Goal: Task Accomplishment & Management: Manage account settings

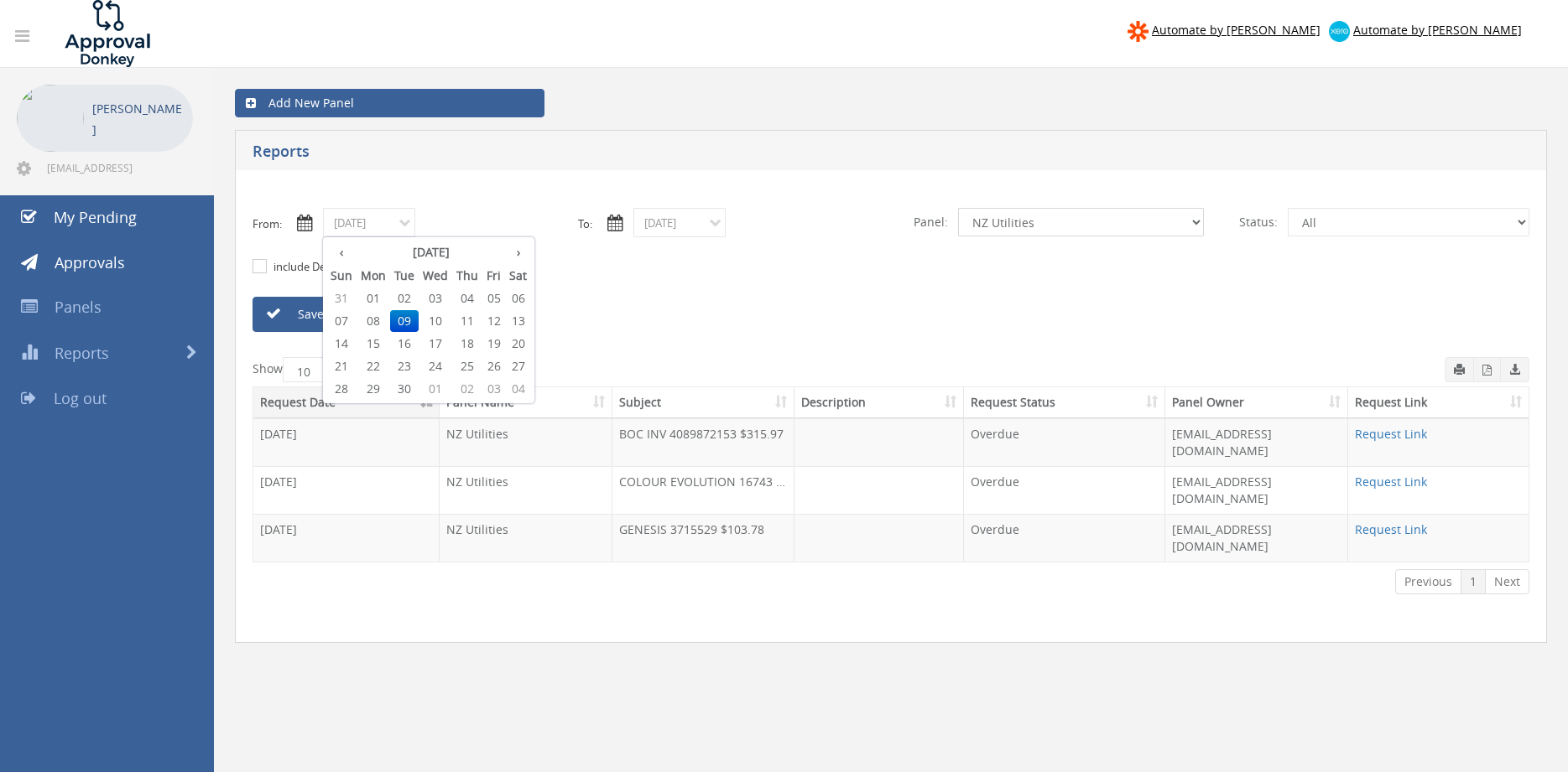
click at [958, 208] on select "All Alarm Credits RG - 3 NZ Utilities Cable and SAI Global NZ Alarms-1 NZ FX Pa…" at bounding box center [1081, 222] width 246 height 29
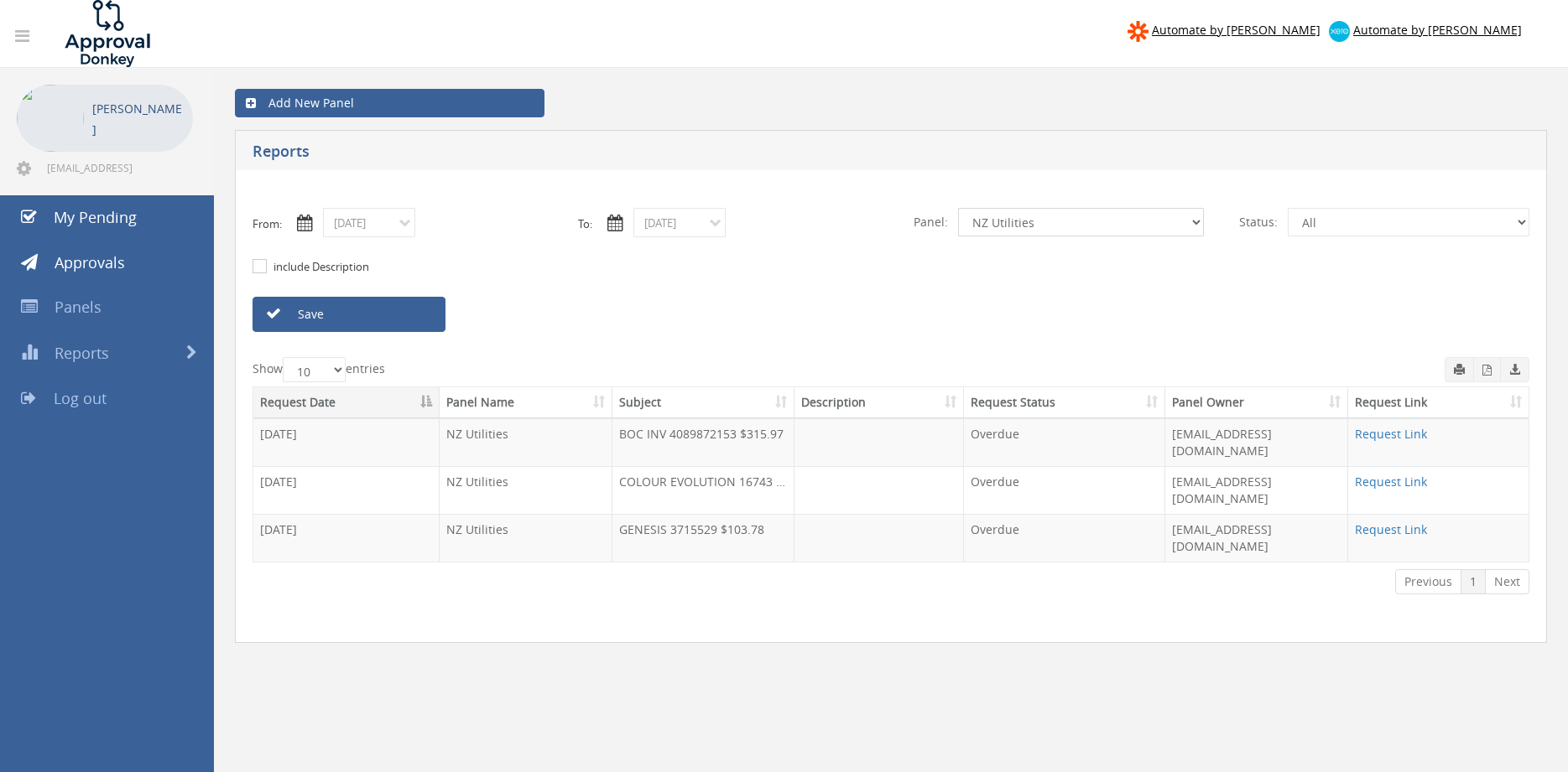
select select "number:10838"
click option "NZ FX Payables" at bounding box center [0, 0] width 0 height 0
click at [412, 316] on link "Save" at bounding box center [349, 315] width 193 height 35
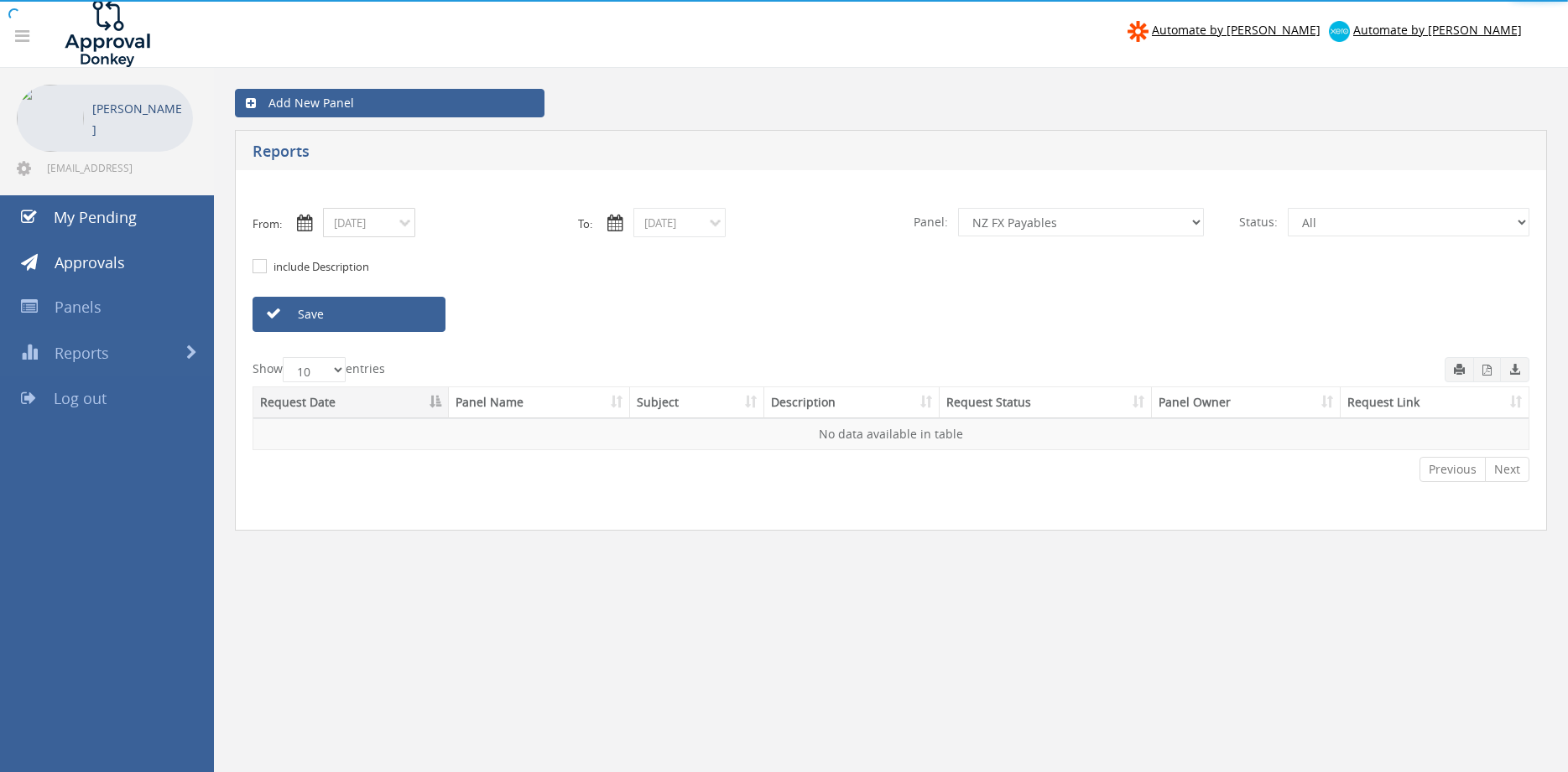
click at [377, 225] on input "09/09/2025" at bounding box center [369, 223] width 92 height 30
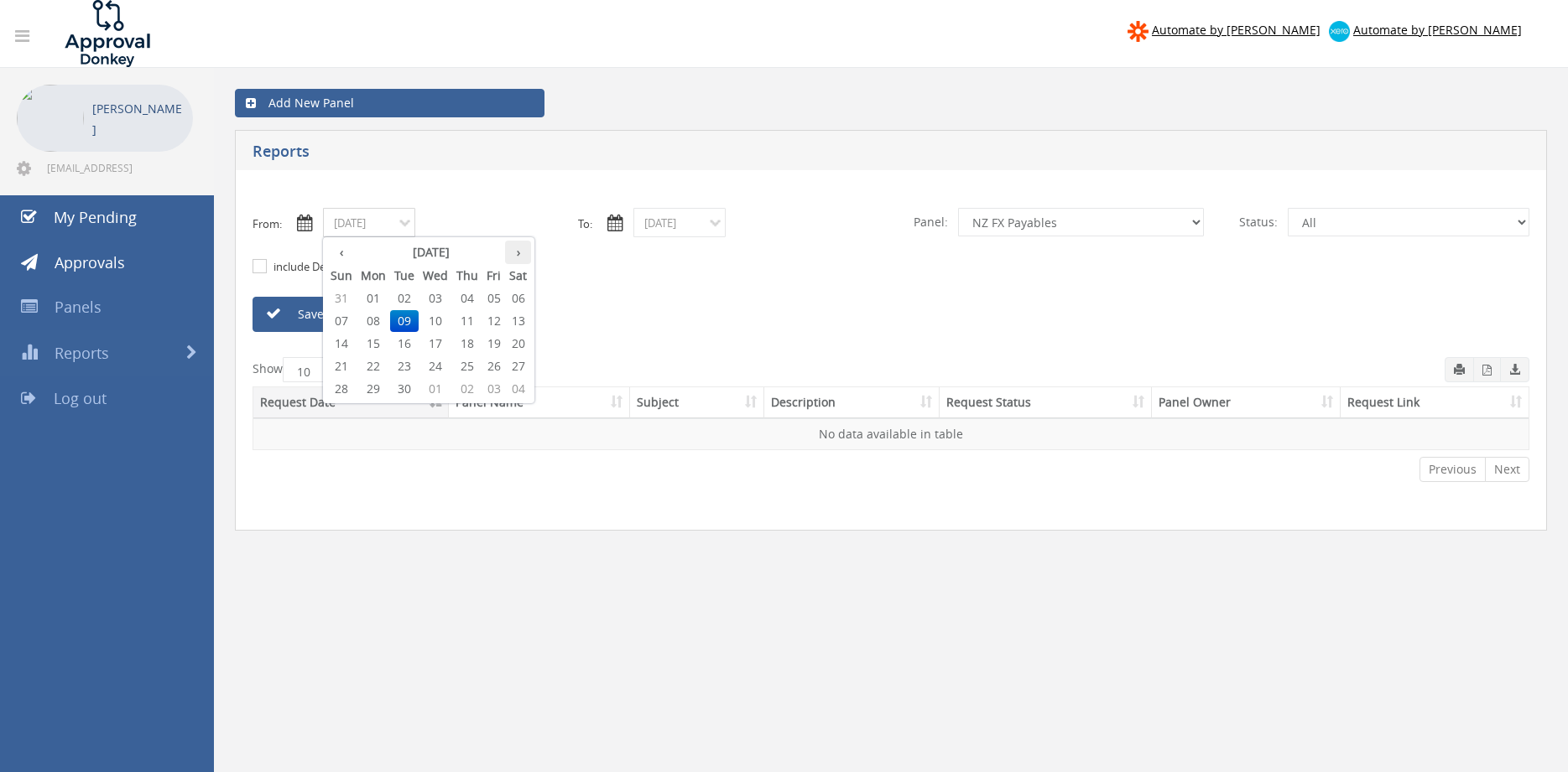
click at [518, 251] on th "›" at bounding box center [517, 253] width 26 height 24
click at [441, 296] on span "01" at bounding box center [436, 299] width 33 height 22
type input "10/01/2025"
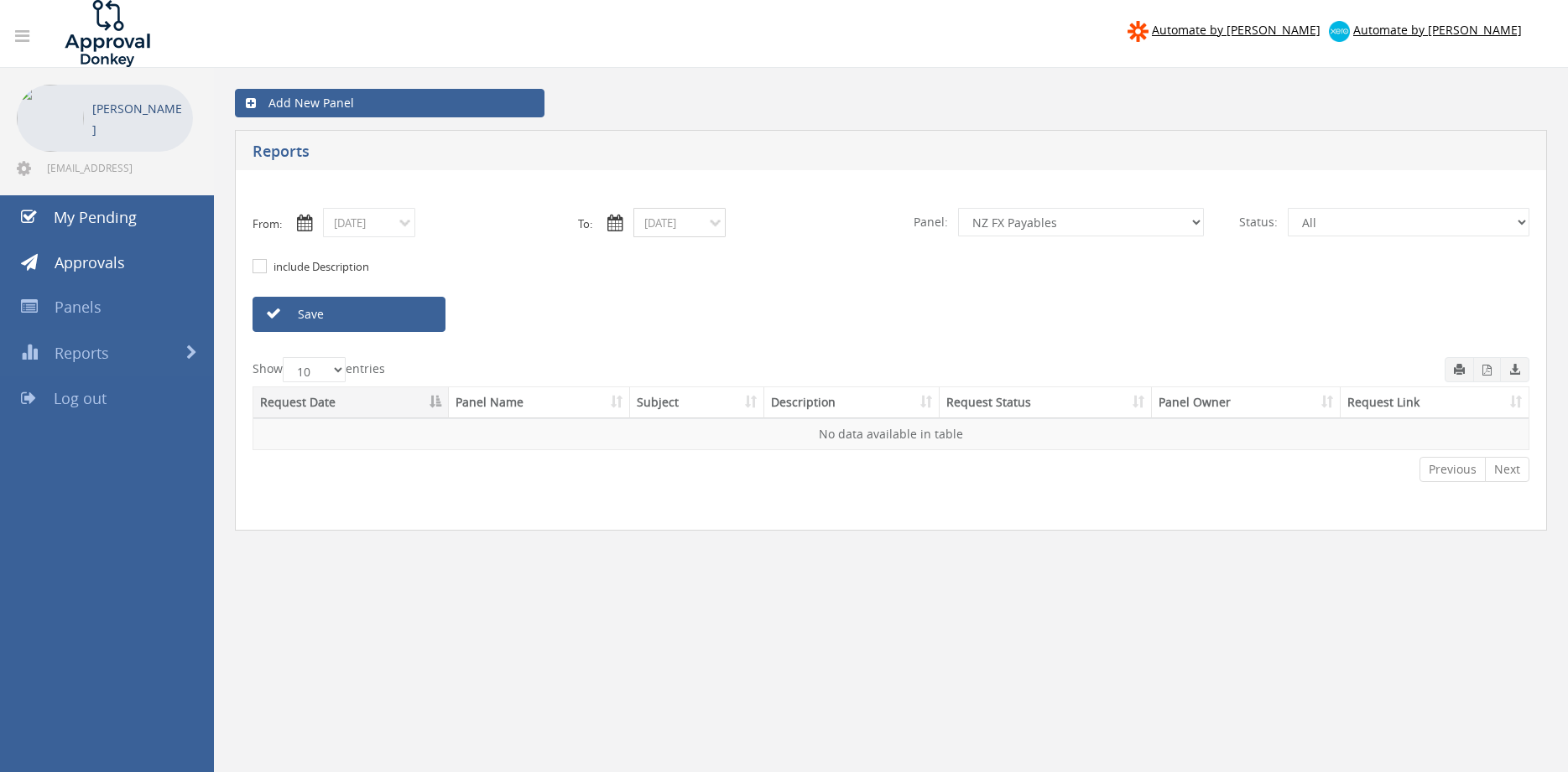
click at [680, 229] on input "09/26/2025" at bounding box center [680, 223] width 92 height 30
click at [828, 250] on th "›" at bounding box center [828, 253] width 26 height 24
click at [802, 316] on span "10" at bounding box center [804, 322] width 23 height 22
type input "10/10/2025"
click at [431, 314] on link "Save" at bounding box center [349, 315] width 193 height 35
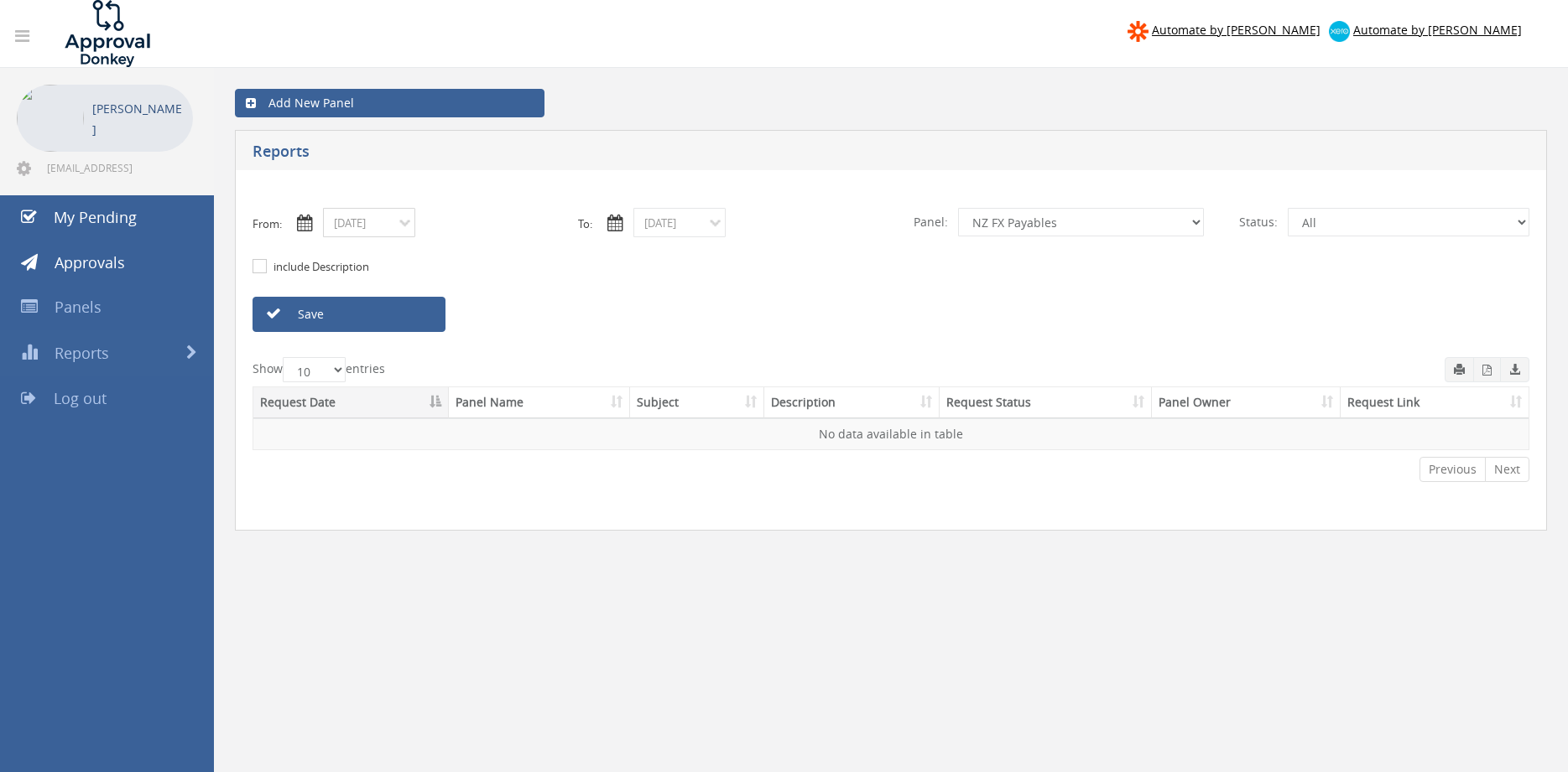
click at [395, 218] on input "10/01/2025" at bounding box center [369, 223] width 92 height 30
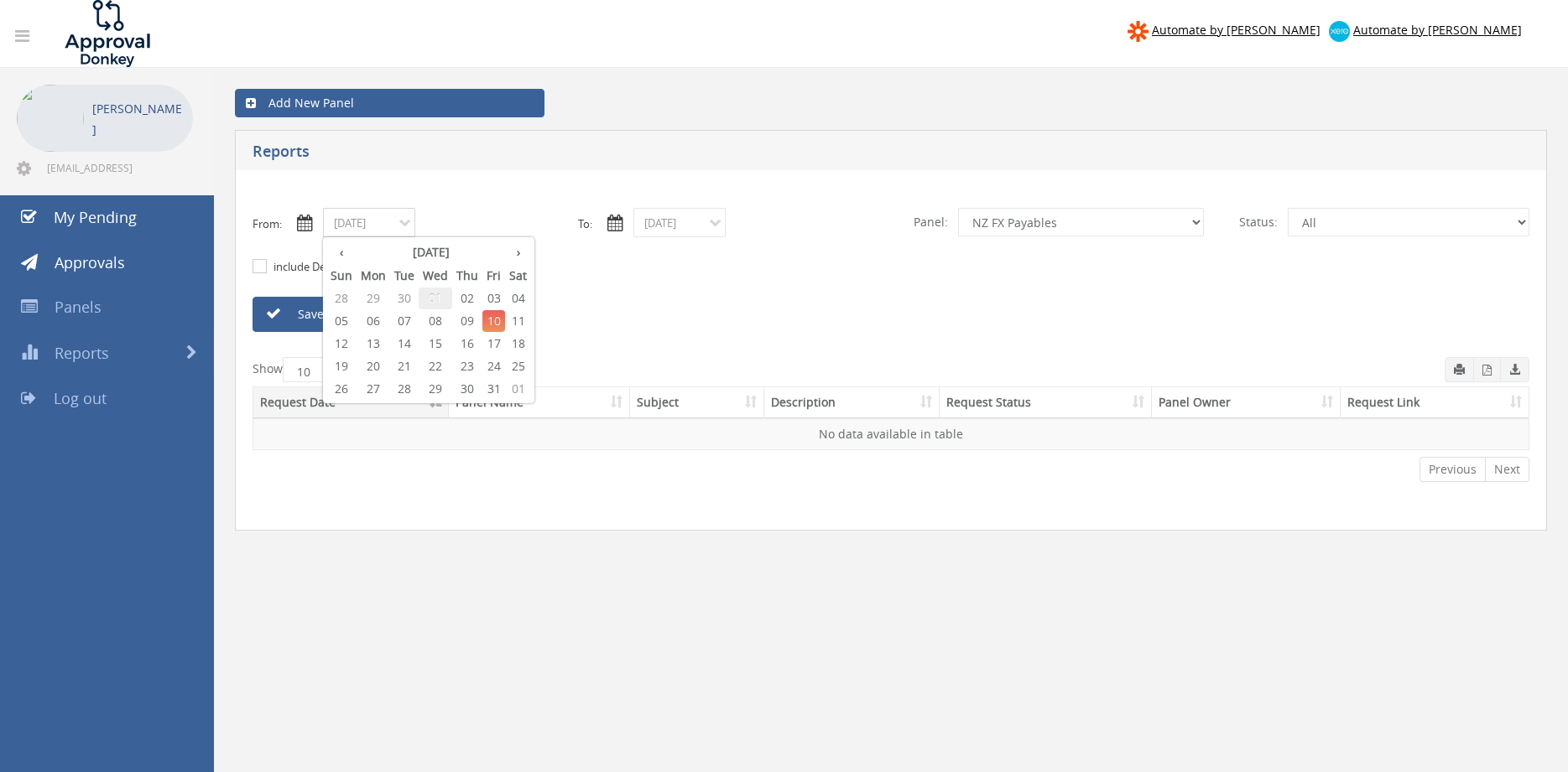
click at [441, 296] on span "01" at bounding box center [436, 299] width 33 height 22
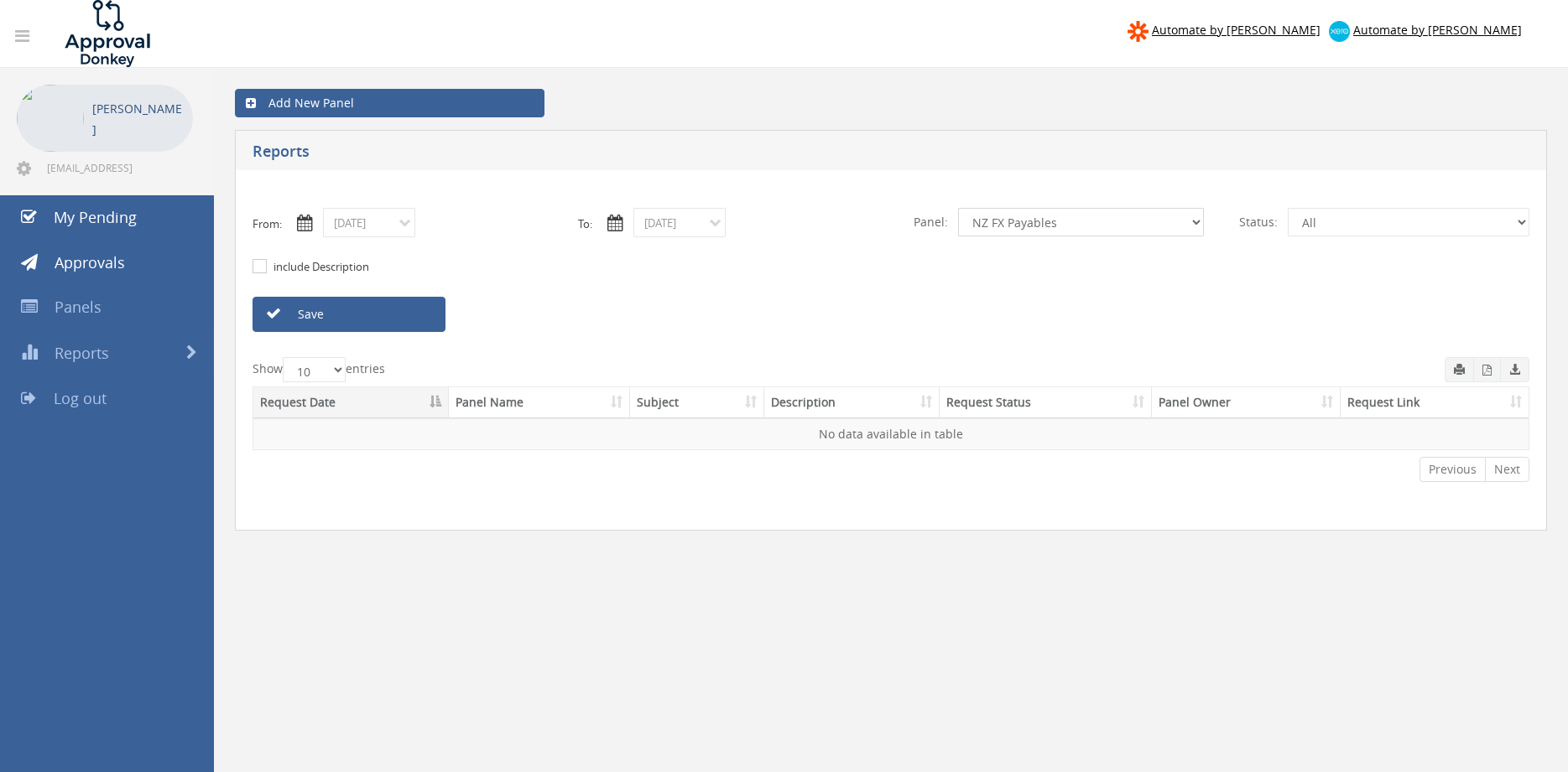
click at [958, 208] on select "All Alarm Credits RG - 3 NZ Utilities Cable and SAI Global NZ Alarms-1 NZ FX Pa…" at bounding box center [1081, 222] width 246 height 29
select select "number:9741"
click option "NZ Payables - 2" at bounding box center [0, 0] width 0 height 0
click at [421, 314] on link "Save" at bounding box center [349, 315] width 193 height 35
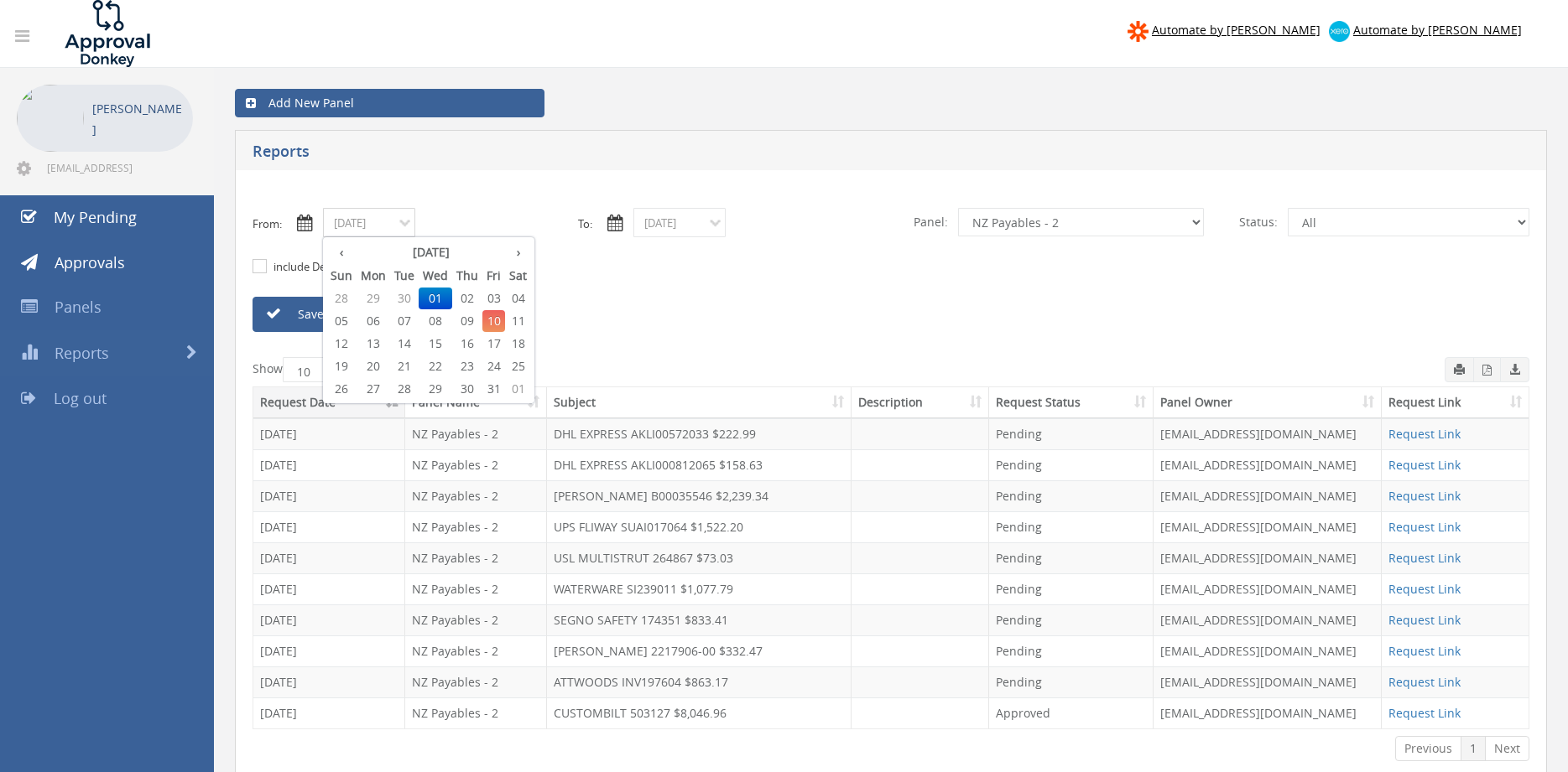
click at [390, 231] on input "10/01/2025" at bounding box center [369, 223] width 92 height 30
click at [493, 298] on span "03" at bounding box center [493, 299] width 23 height 22
type input "10/03/2025"
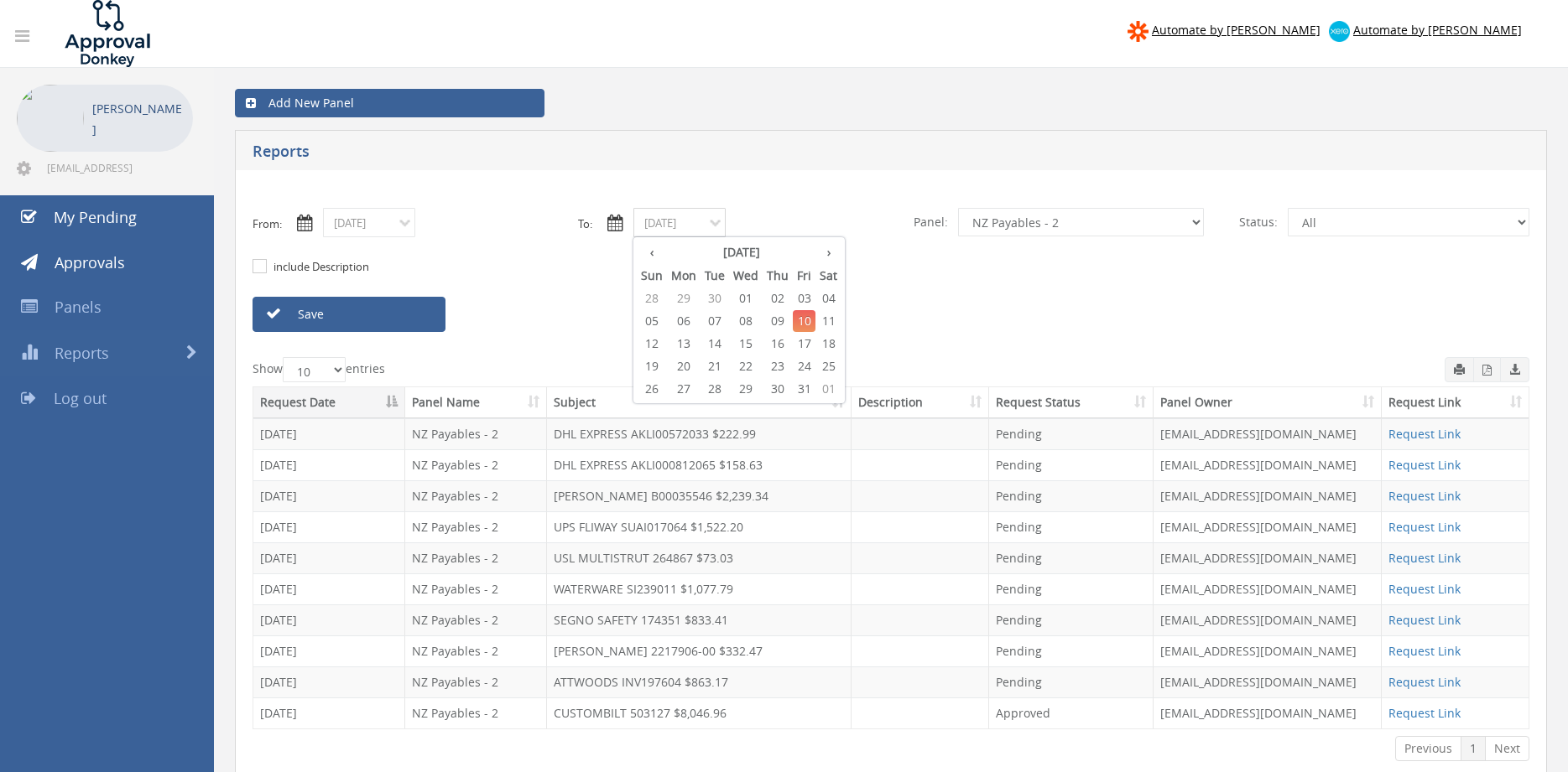
click at [684, 222] on input "10/10/2025" at bounding box center [680, 223] width 92 height 30
click at [806, 294] on span "03" at bounding box center [804, 299] width 23 height 22
type input "10/03/2025"
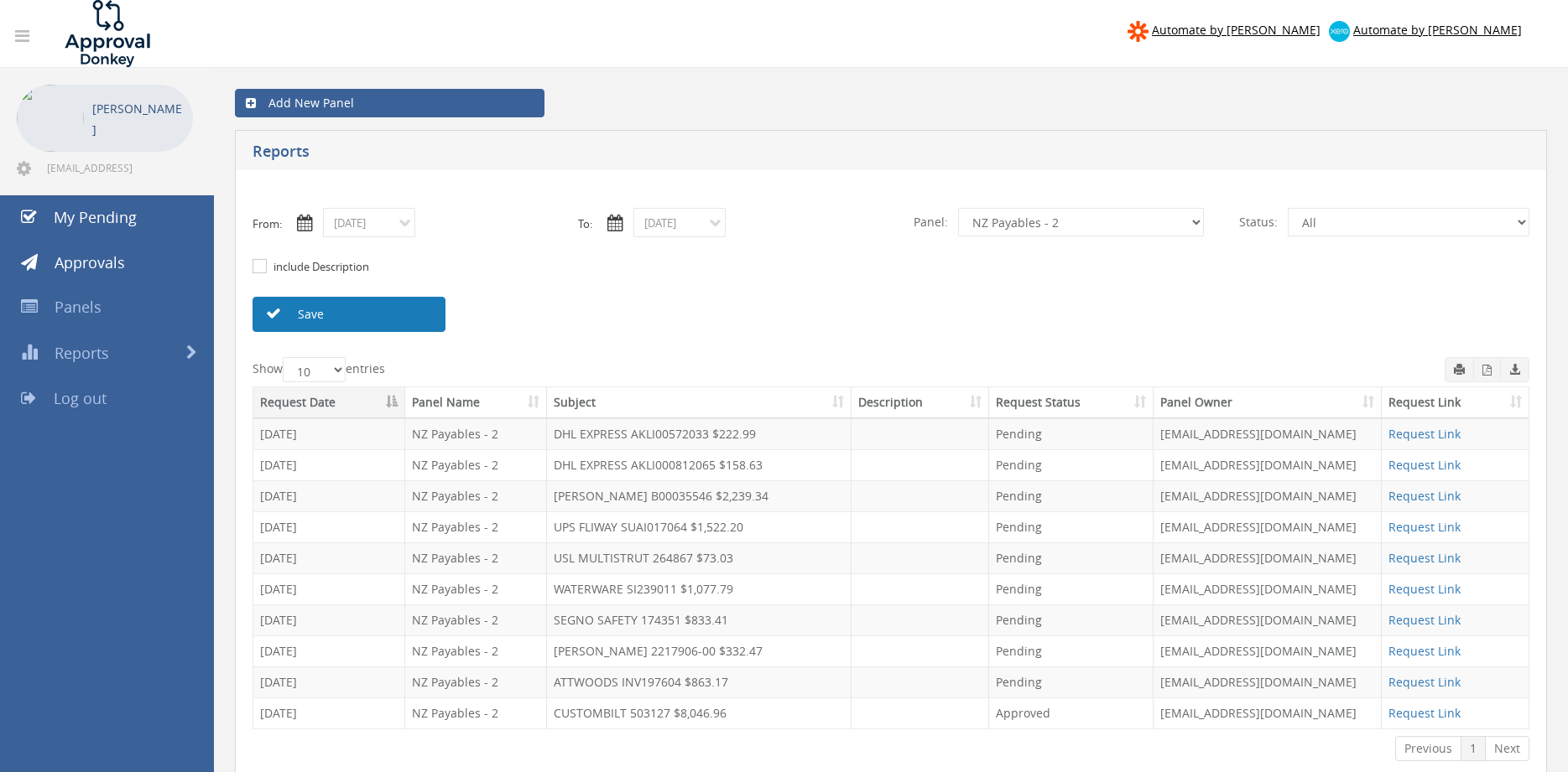
click at [424, 317] on link "Save" at bounding box center [349, 315] width 193 height 35
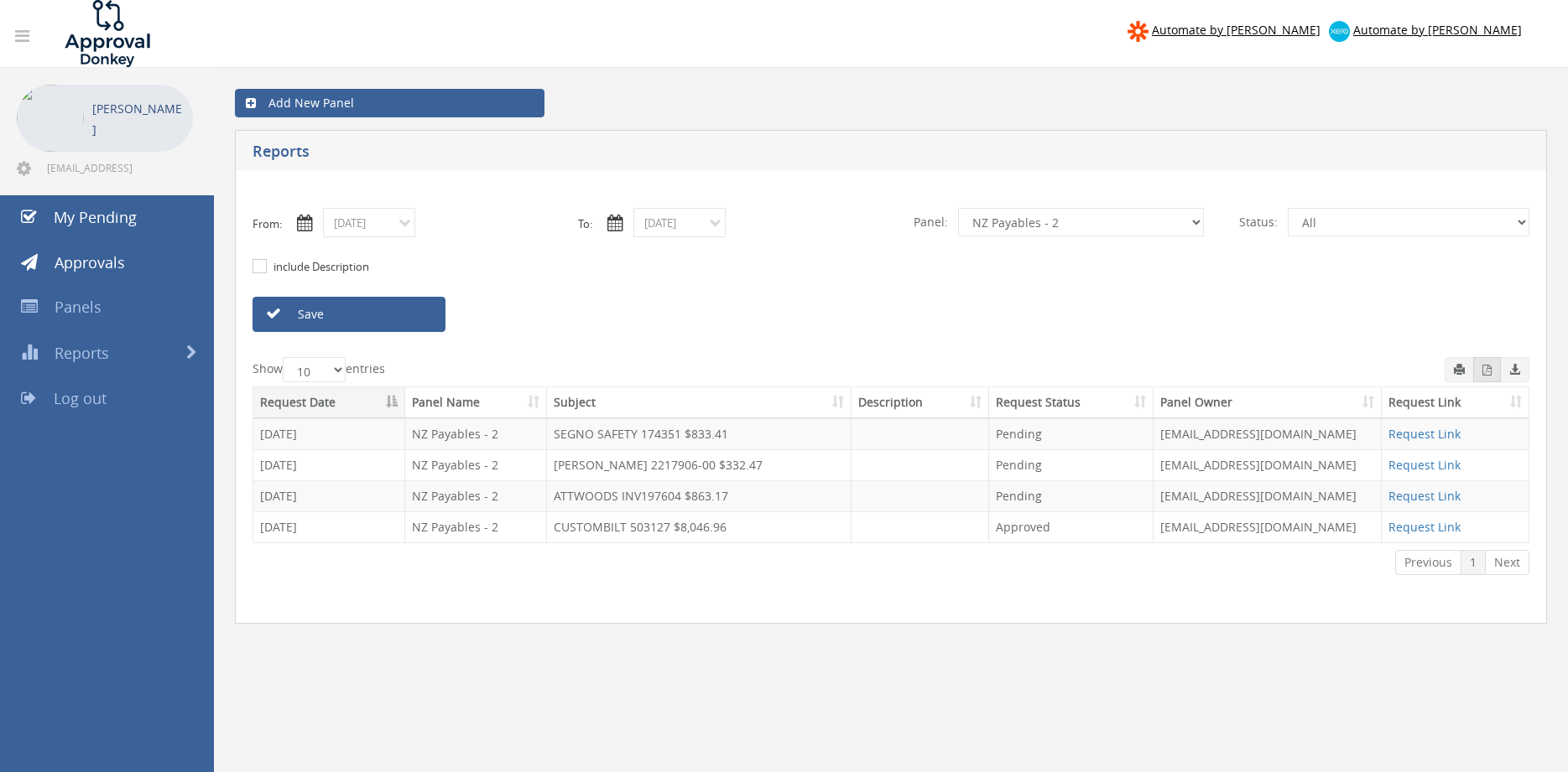
click at [1488, 374] on icon "button" at bounding box center [1486, 370] width 9 height 11
drag, startPoint x: 376, startPoint y: 221, endPoint x: 403, endPoint y: 237, distance: 31.4
click at [376, 222] on input "10/03/2025" at bounding box center [369, 223] width 92 height 30
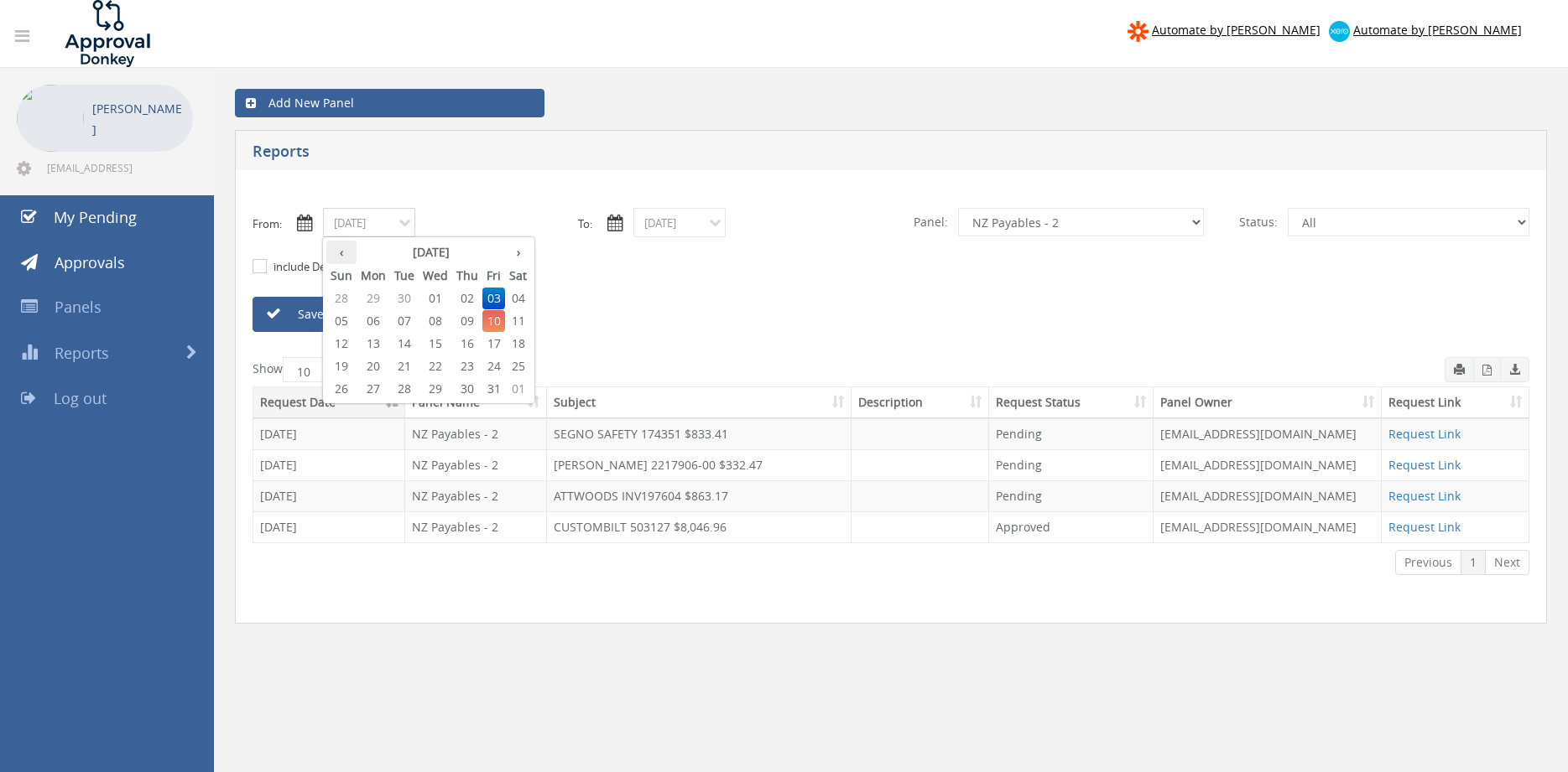
click at [338, 256] on th "‹" at bounding box center [341, 253] width 30 height 24
click at [497, 368] on span "26" at bounding box center [493, 367] width 23 height 22
type input "09/26/2025"
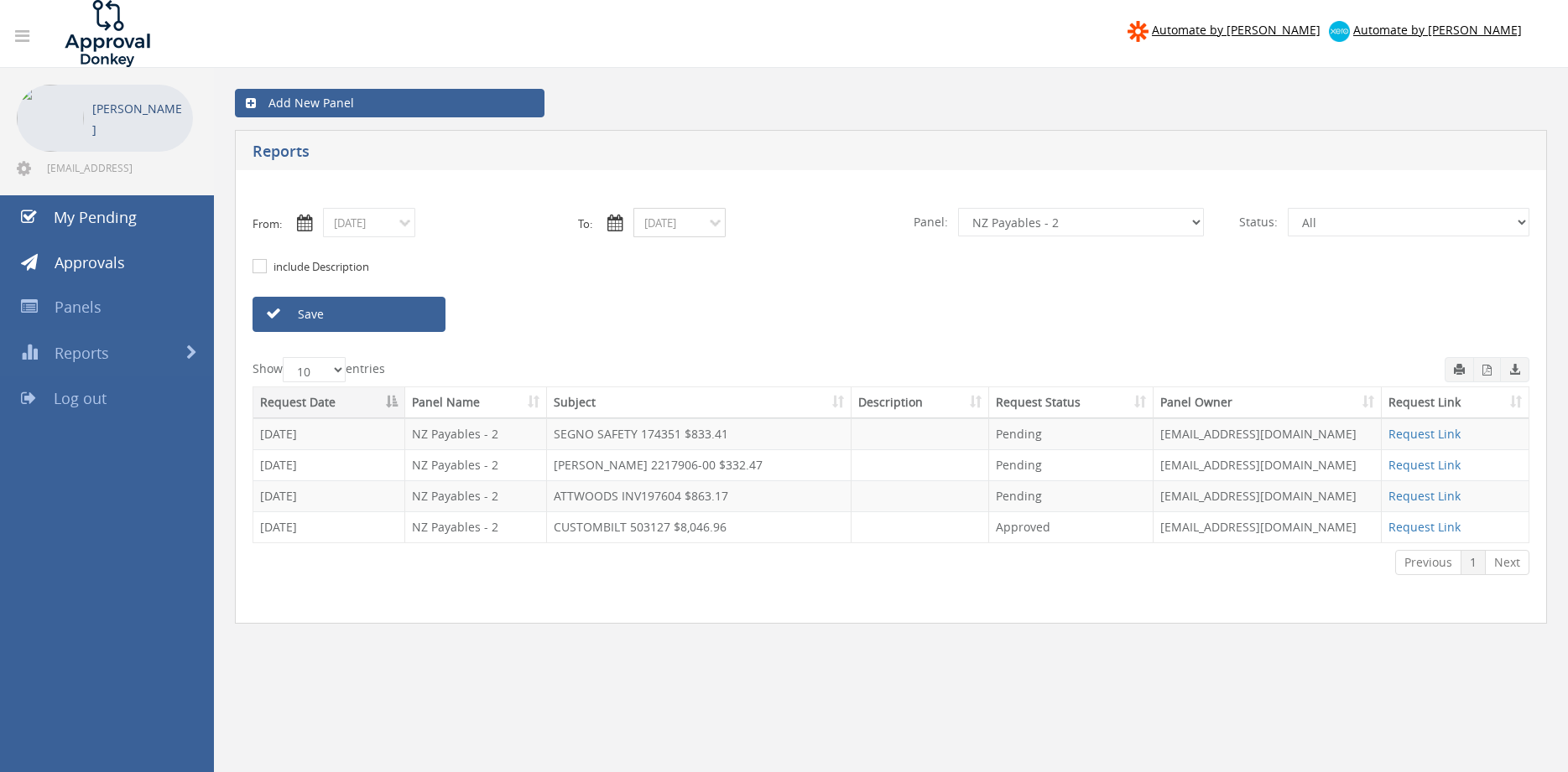
click at [661, 227] on input "10/03/2025" at bounding box center [680, 223] width 92 height 30
click at [653, 253] on th "‹" at bounding box center [651, 253] width 30 height 24
click at [807, 366] on span "26" at bounding box center [804, 367] width 23 height 22
type input "09/26/2025"
click at [420, 319] on link "Save" at bounding box center [349, 315] width 193 height 35
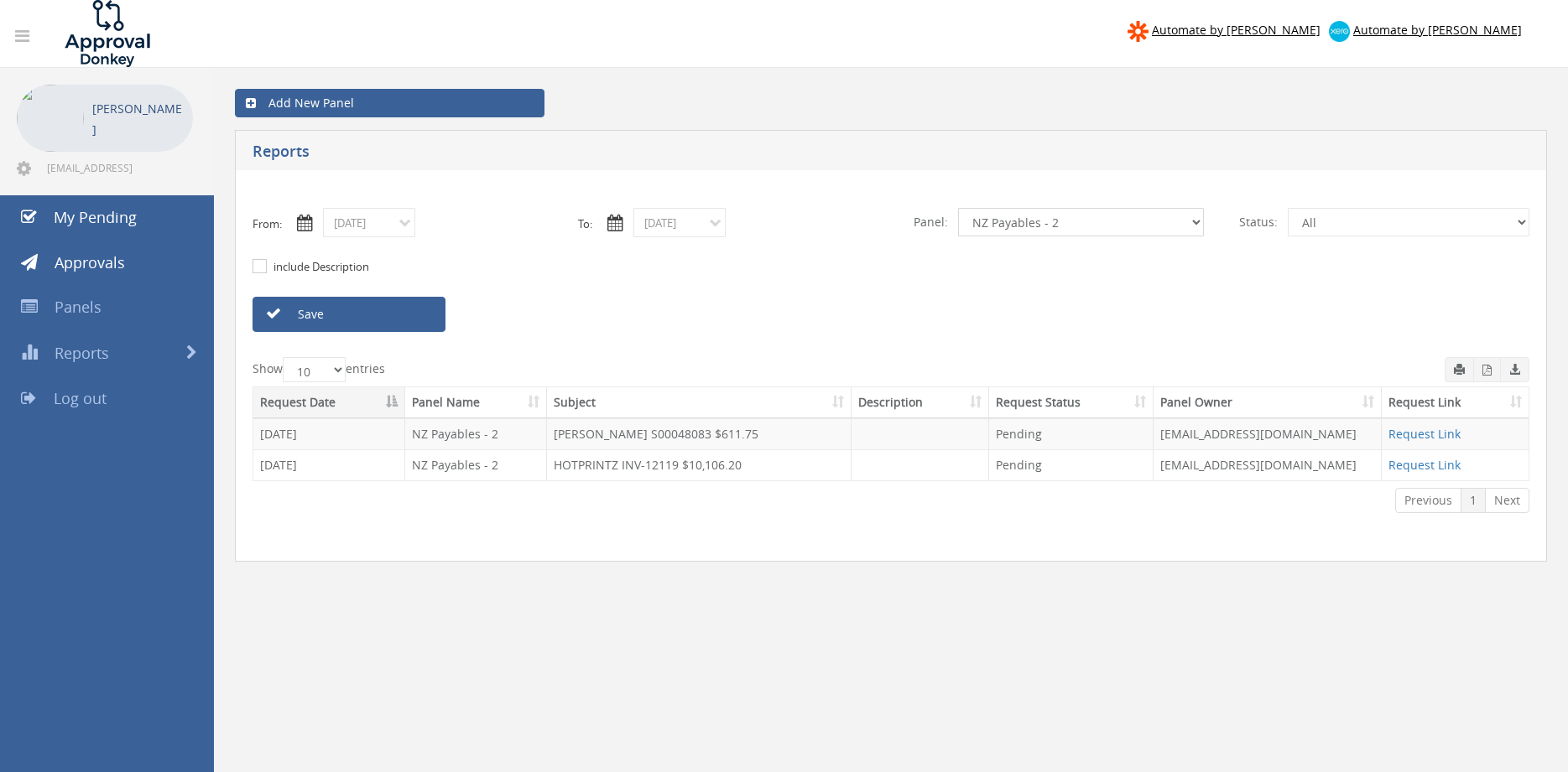
select select "number:13141"
click option "NZ Utilities" at bounding box center [0, 0] width 0 height 0
click at [420, 315] on link "Save" at bounding box center [349, 315] width 193 height 35
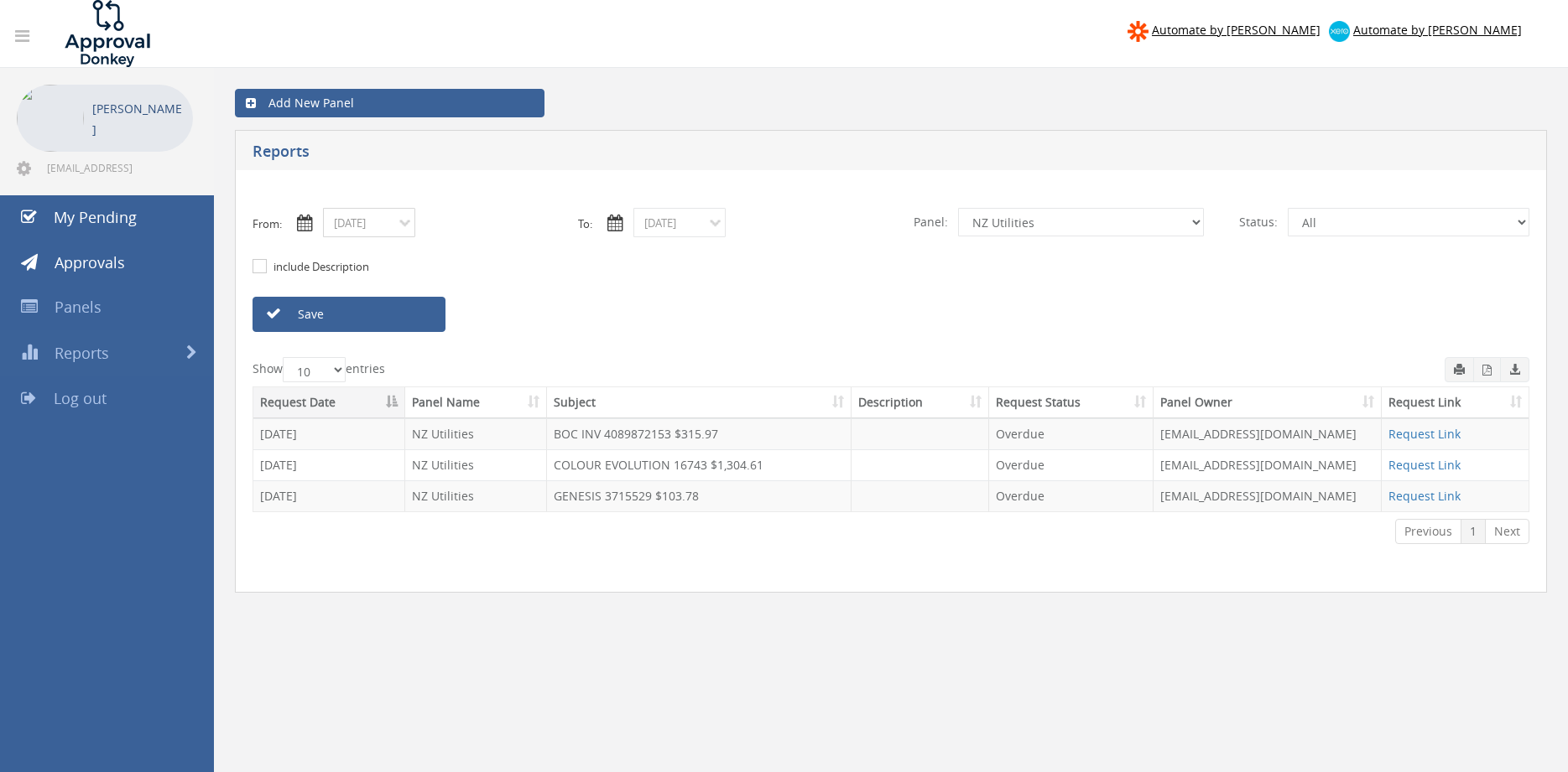
click at [393, 232] on input "09/26/2025" at bounding box center [369, 223] width 92 height 30
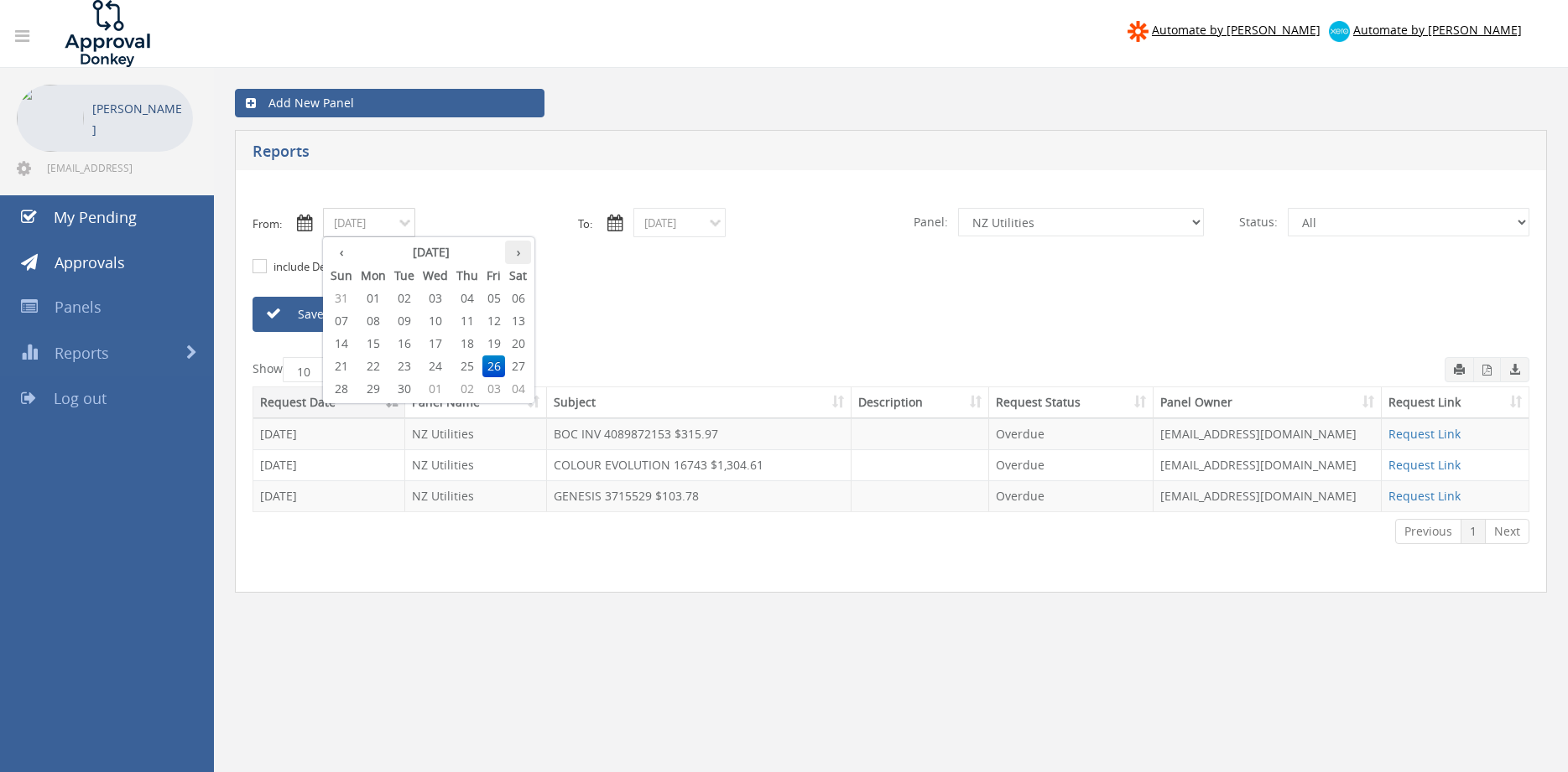
click at [516, 255] on th "›" at bounding box center [517, 253] width 26 height 24
click at [442, 299] on span "01" at bounding box center [436, 299] width 33 height 22
type input "10/01/2025"
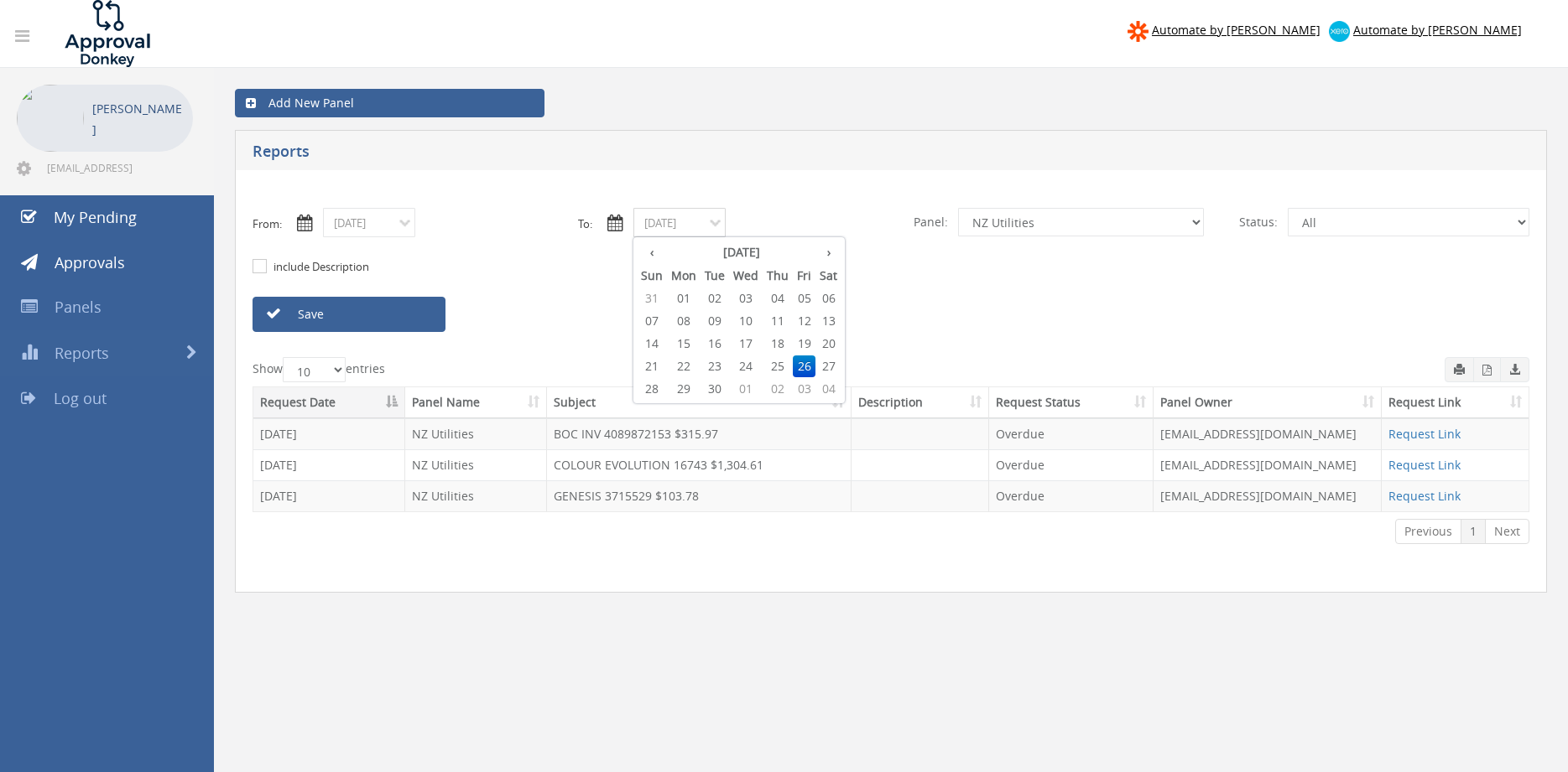
click at [710, 228] on input "09/26/2025" at bounding box center [680, 223] width 92 height 30
click at [832, 258] on th "›" at bounding box center [828, 253] width 26 height 24
click at [748, 299] on span "01" at bounding box center [746, 299] width 33 height 22
type input "10/01/2025"
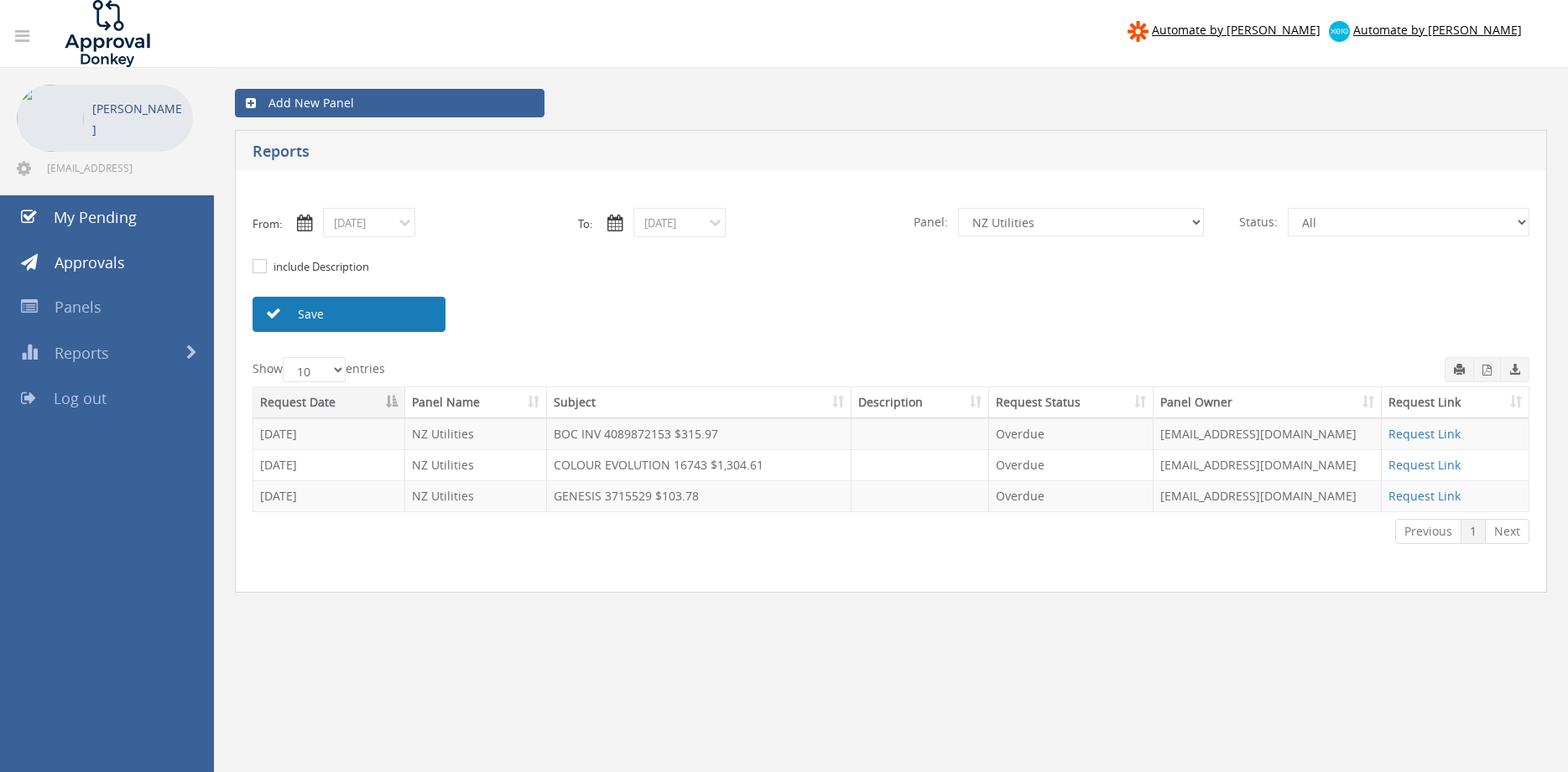
click at [393, 311] on link "Save" at bounding box center [349, 315] width 193 height 35
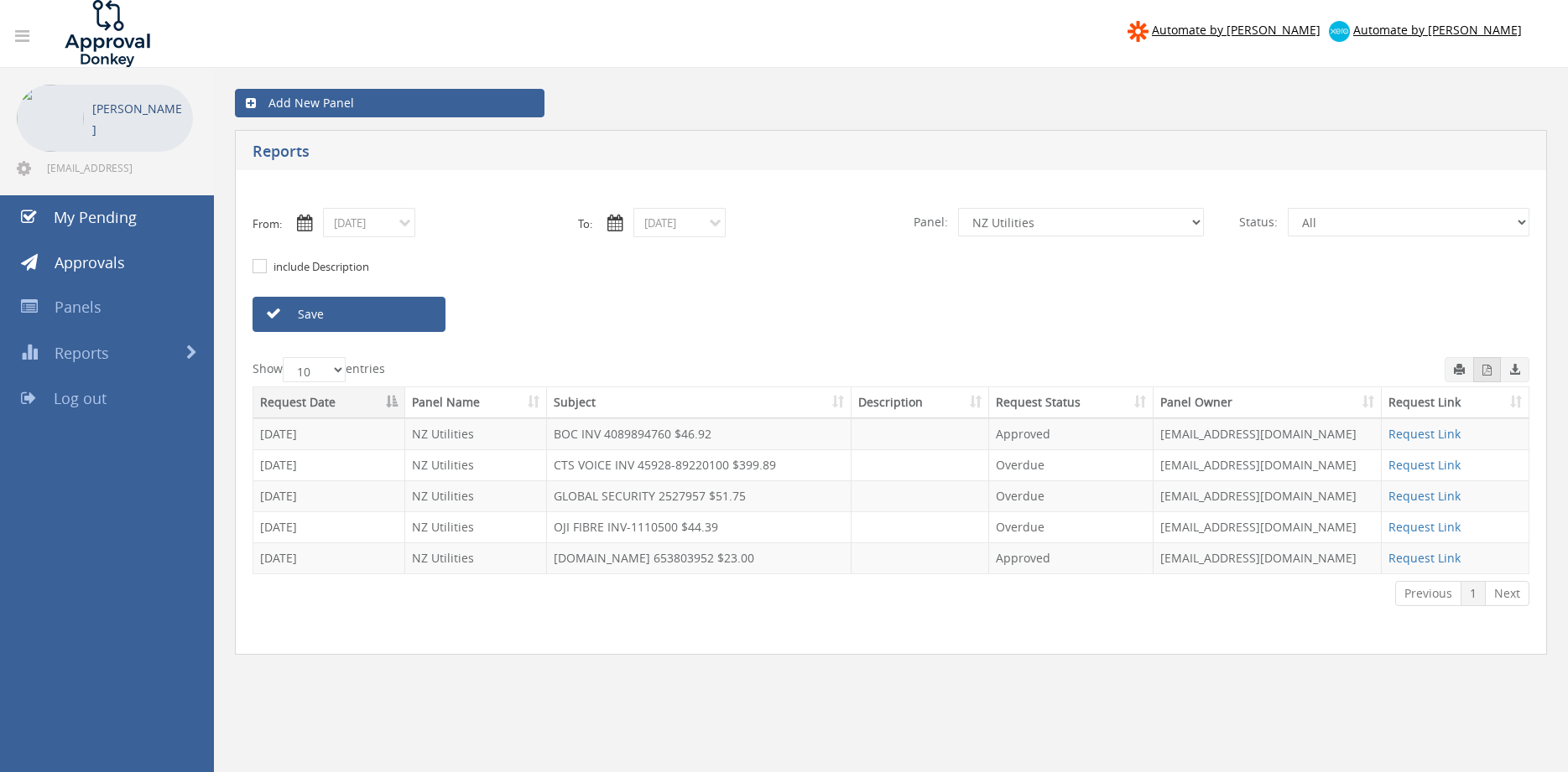
click at [1494, 372] on button "button" at bounding box center [1487, 370] width 28 height 26
click at [334, 311] on link "Save" at bounding box center [349, 315] width 193 height 35
click at [1485, 374] on icon "button" at bounding box center [1486, 370] width 9 height 11
click at [396, 223] on input "10/01/2025" at bounding box center [369, 223] width 92 height 30
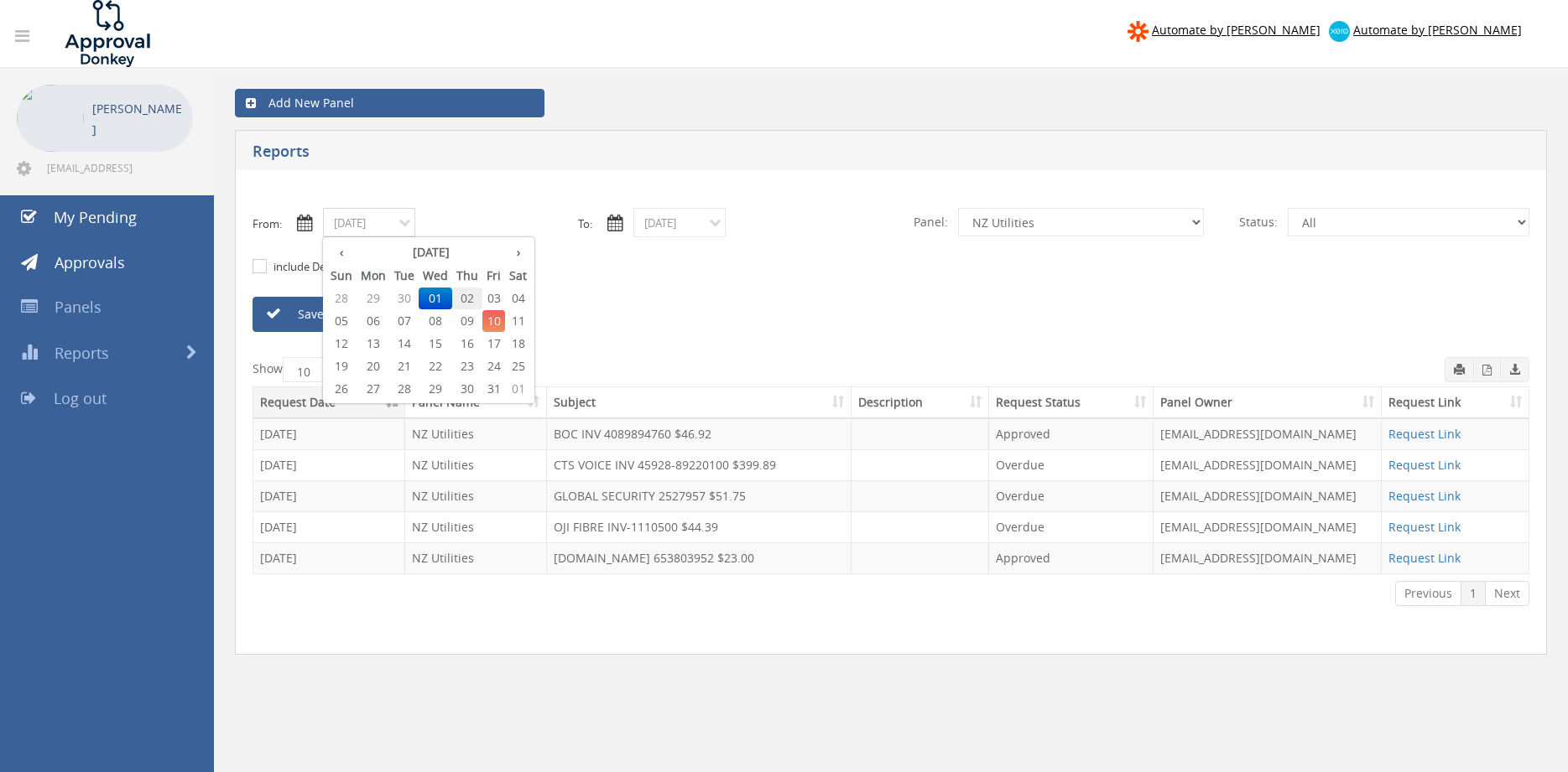
click at [473, 295] on span "02" at bounding box center [467, 299] width 30 height 22
type input "10/02/2025"
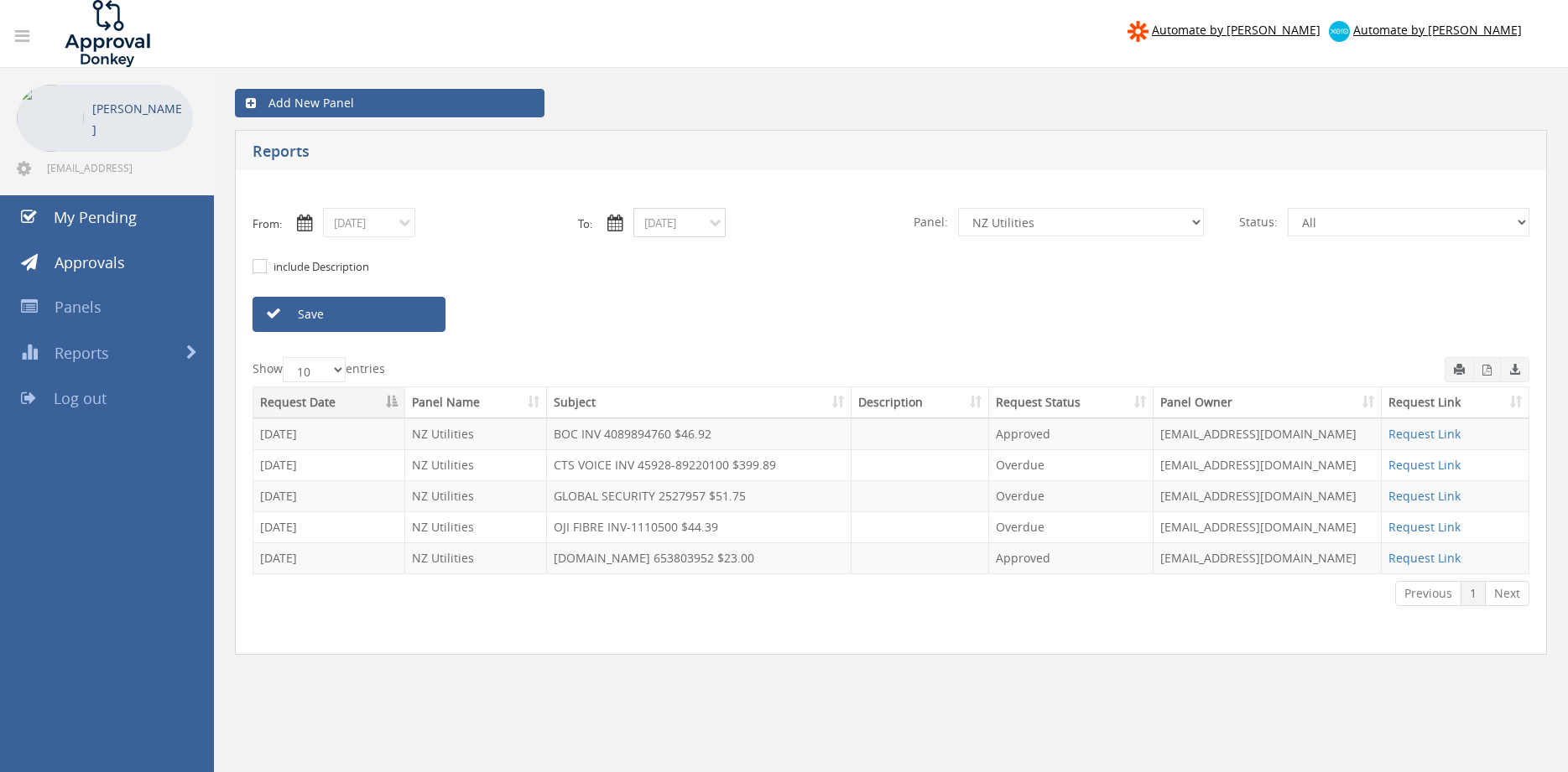
click at [670, 215] on input "10/01/2025" at bounding box center [680, 223] width 92 height 30
drag, startPoint x: 777, startPoint y: 298, endPoint x: 693, endPoint y: 293, distance: 84.1
click at [778, 298] on span "02" at bounding box center [777, 299] width 30 height 22
type input "10/02/2025"
click at [418, 314] on link "Save" at bounding box center [349, 315] width 193 height 35
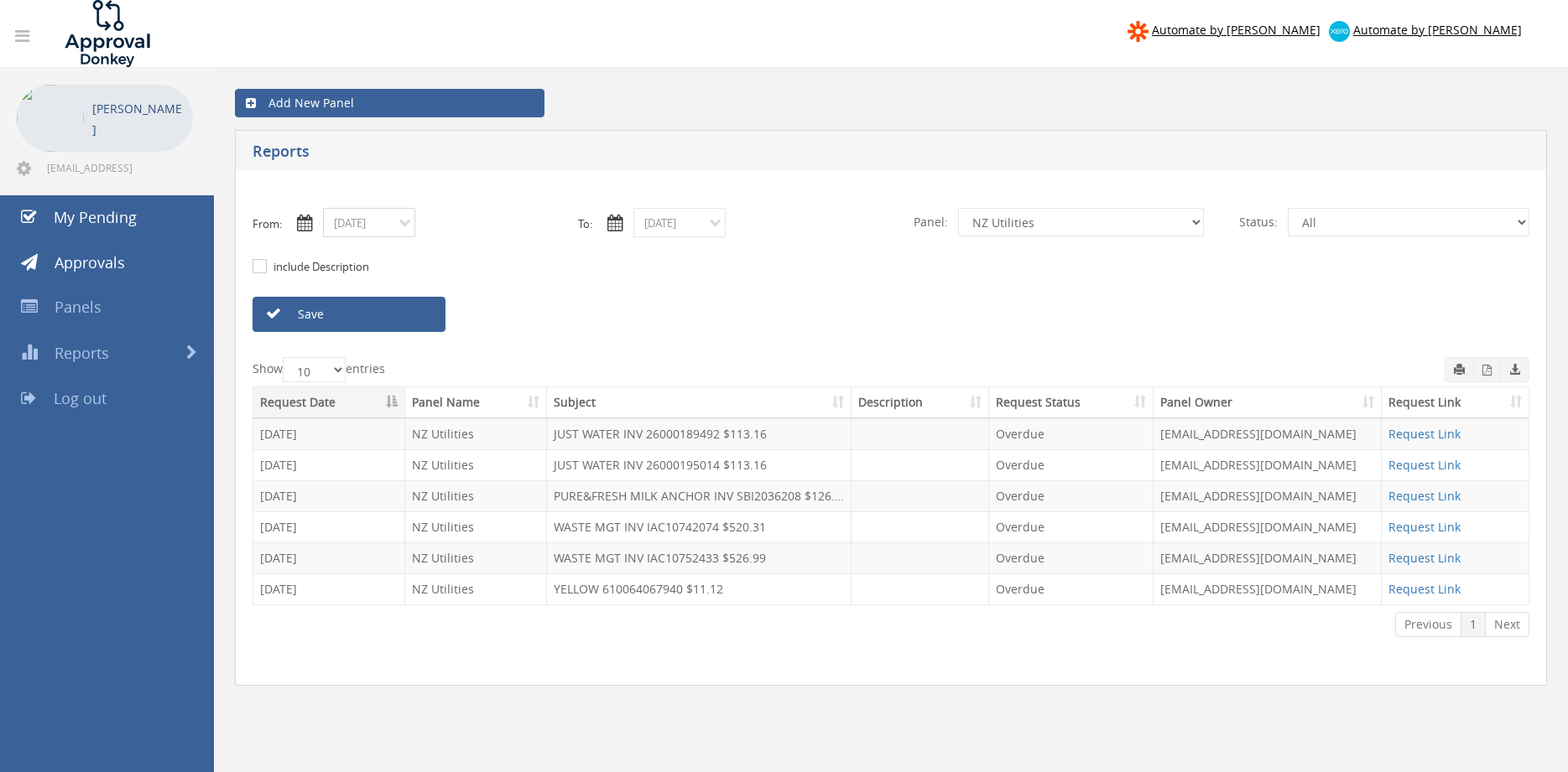
click at [390, 225] on input "10/02/2025" at bounding box center [369, 223] width 92 height 30
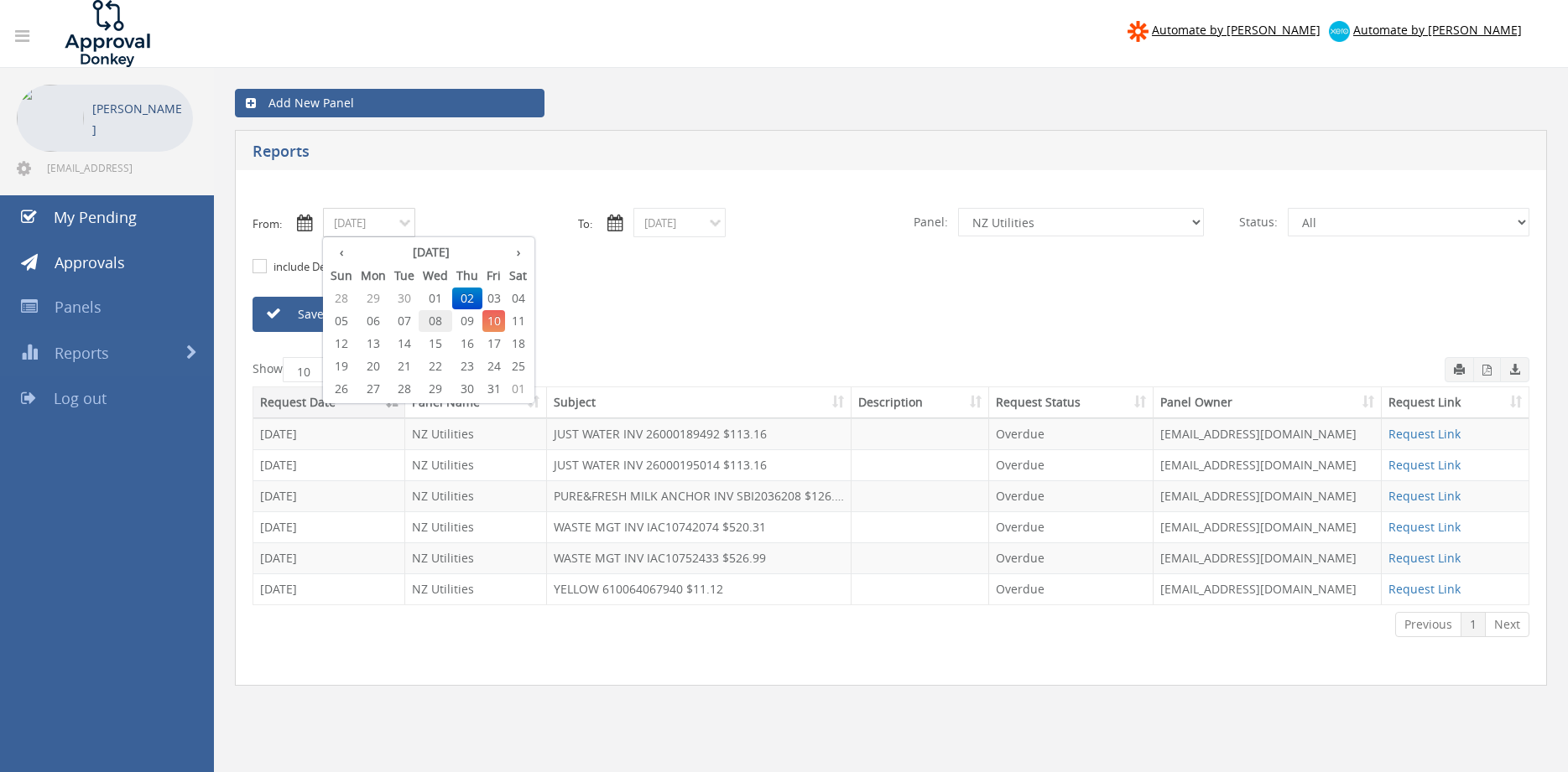
click at [437, 317] on span "08" at bounding box center [436, 322] width 33 height 22
type input "10/08/2025"
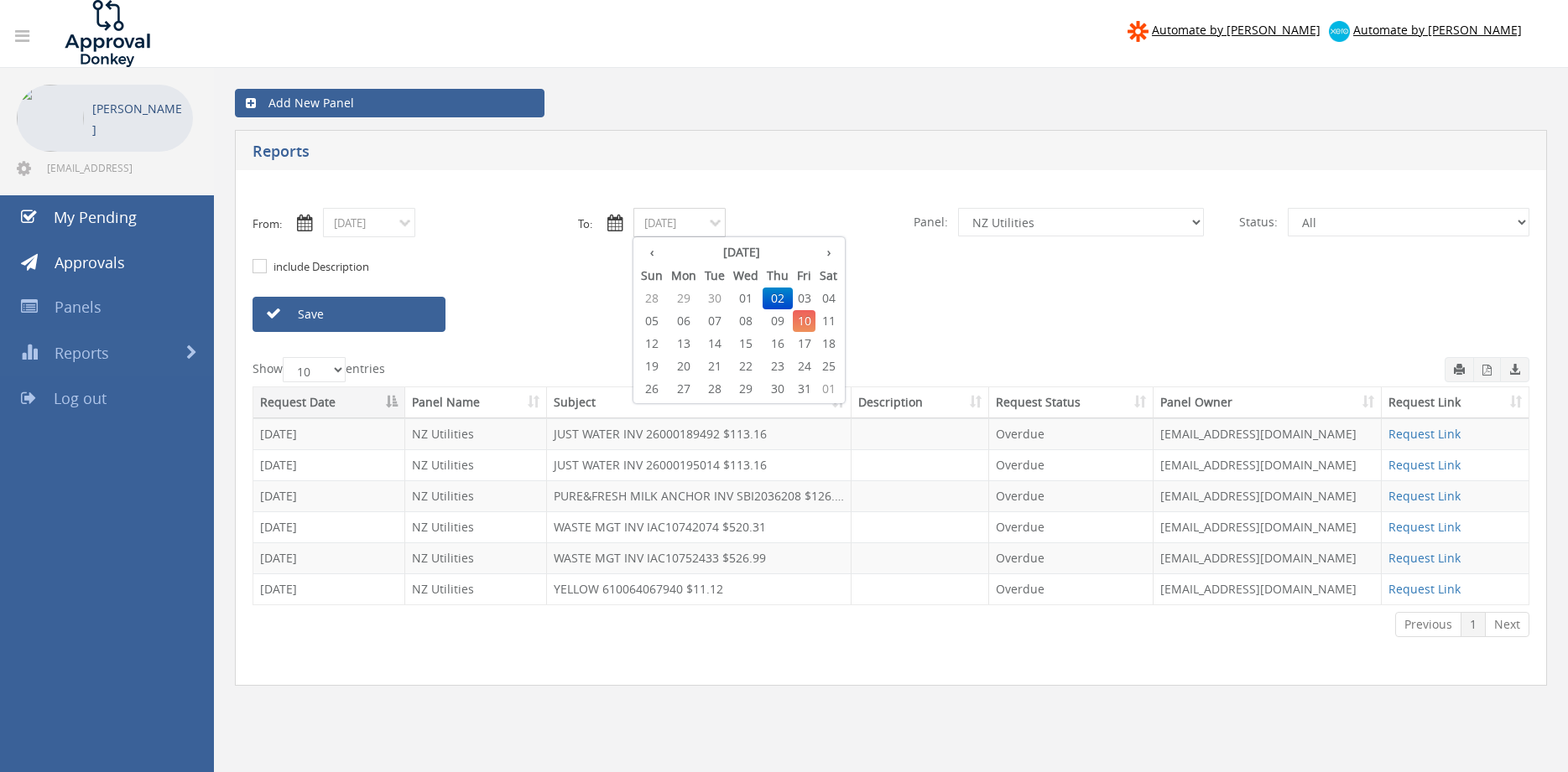
click at [672, 217] on input "10/02/2025" at bounding box center [680, 223] width 92 height 30
click at [748, 317] on span "08" at bounding box center [746, 322] width 33 height 22
type input "10/08/2025"
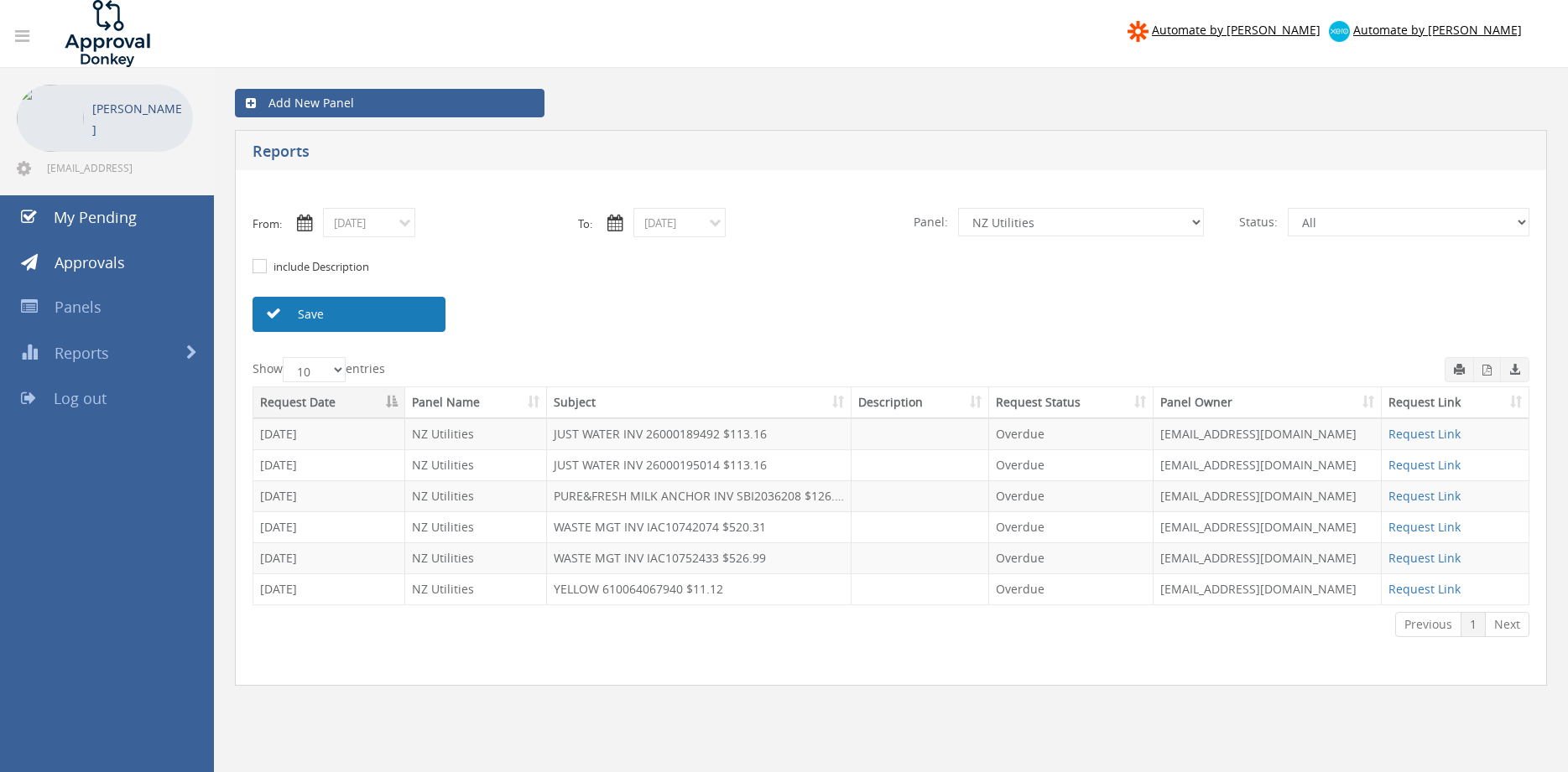
click at [415, 312] on link "Save" at bounding box center [349, 315] width 193 height 35
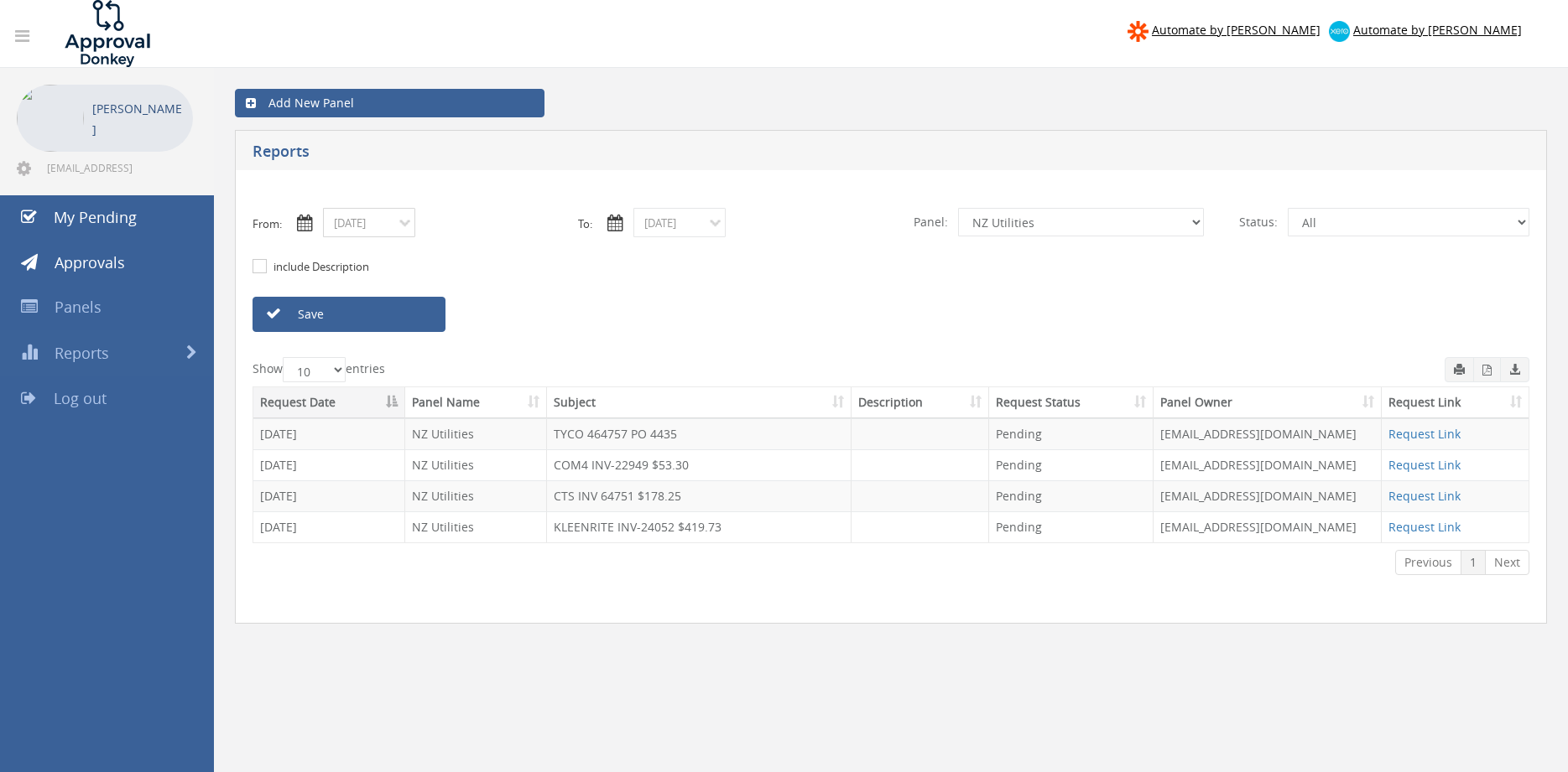
click at [389, 229] on input "10/08/2025" at bounding box center [369, 223] width 92 height 30
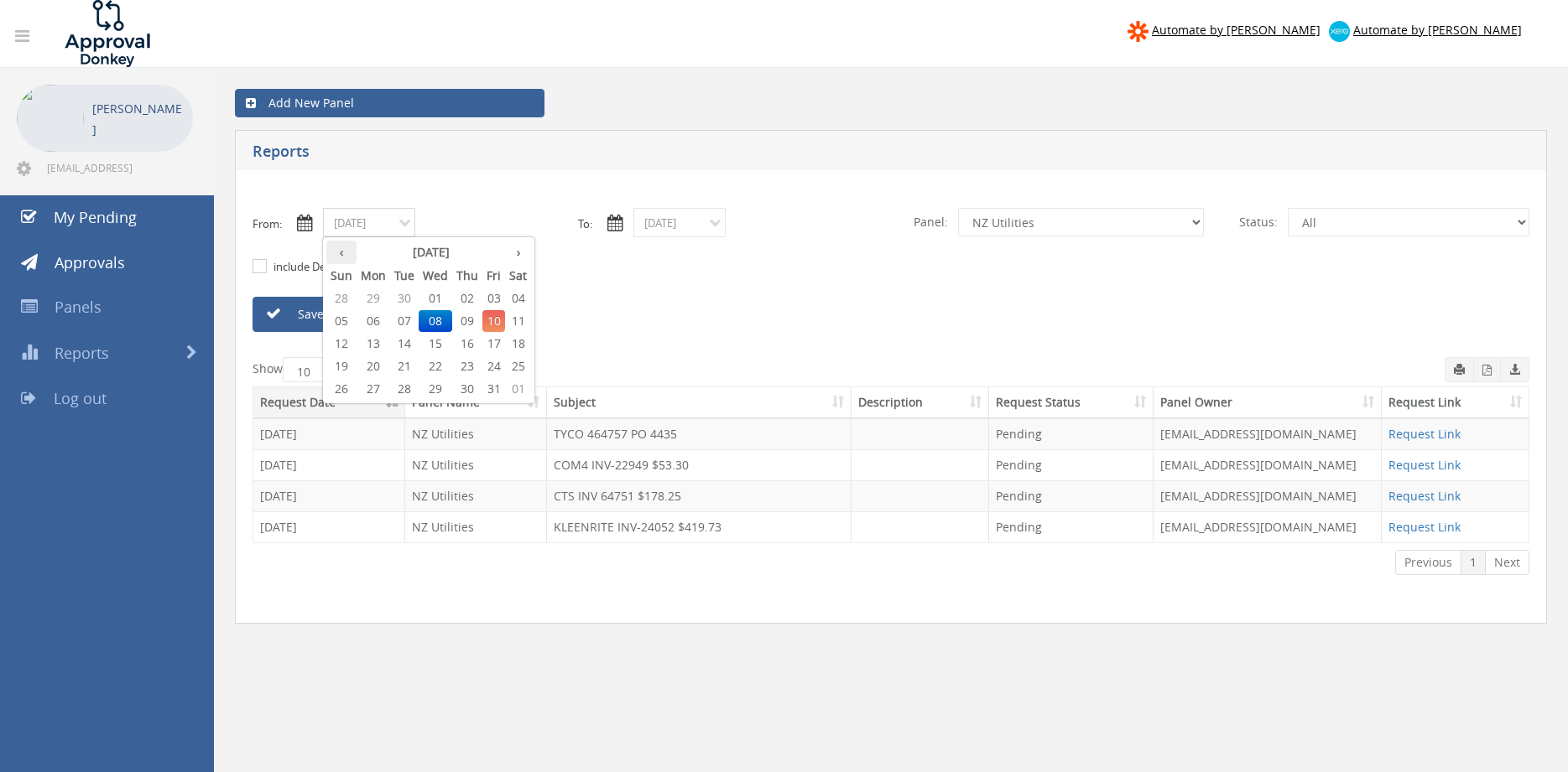
click at [345, 256] on th "‹" at bounding box center [341, 253] width 30 height 24
click at [503, 366] on span "26" at bounding box center [493, 367] width 23 height 22
type input "09/26/2025"
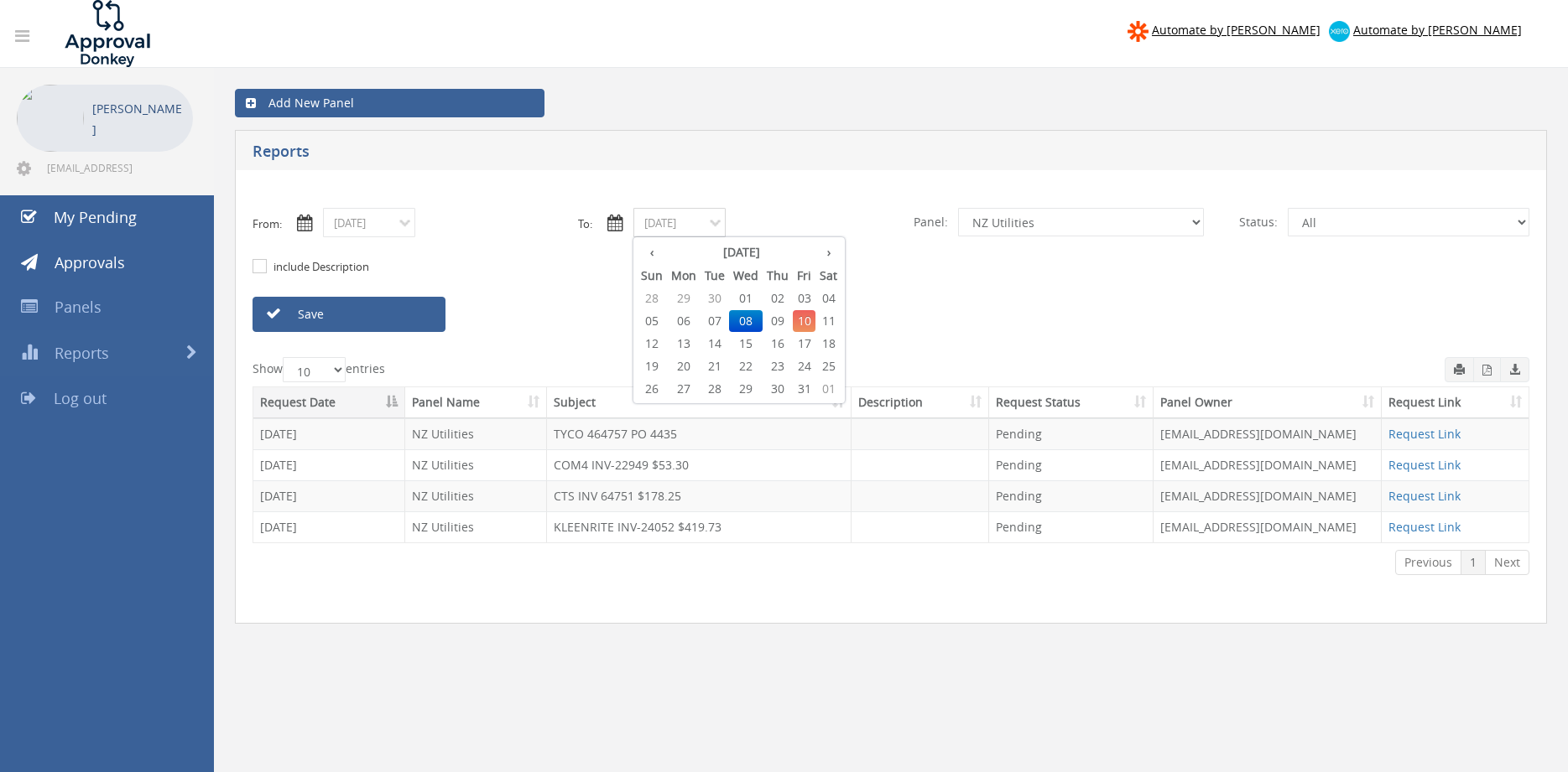
click at [689, 224] on input "10/08/2025" at bounding box center [680, 223] width 92 height 30
click at [650, 257] on th "‹" at bounding box center [651, 253] width 30 height 24
click at [806, 366] on span "26" at bounding box center [804, 367] width 23 height 22
type input "09/26/2025"
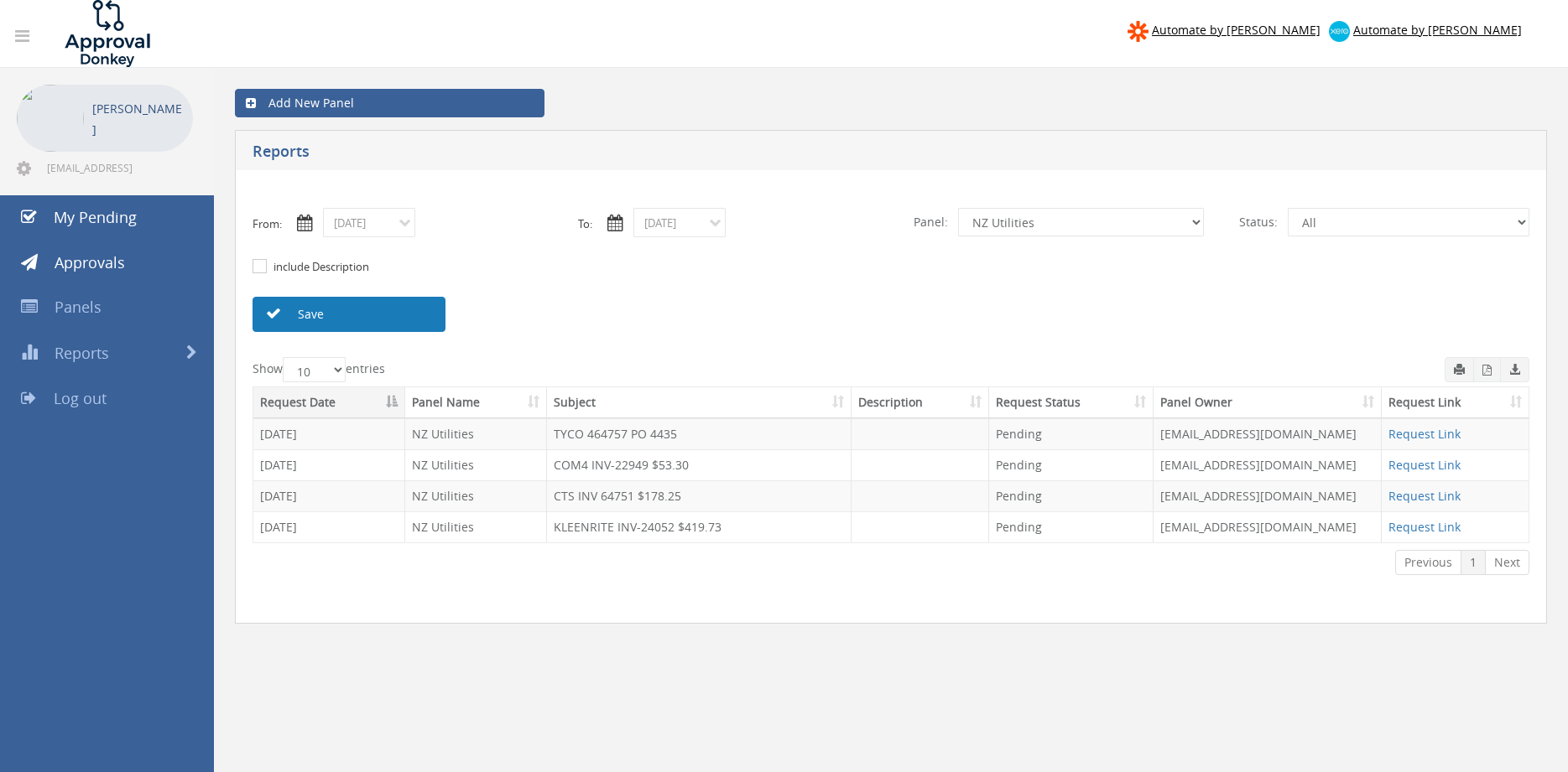
click at [404, 314] on link "Save" at bounding box center [349, 315] width 193 height 35
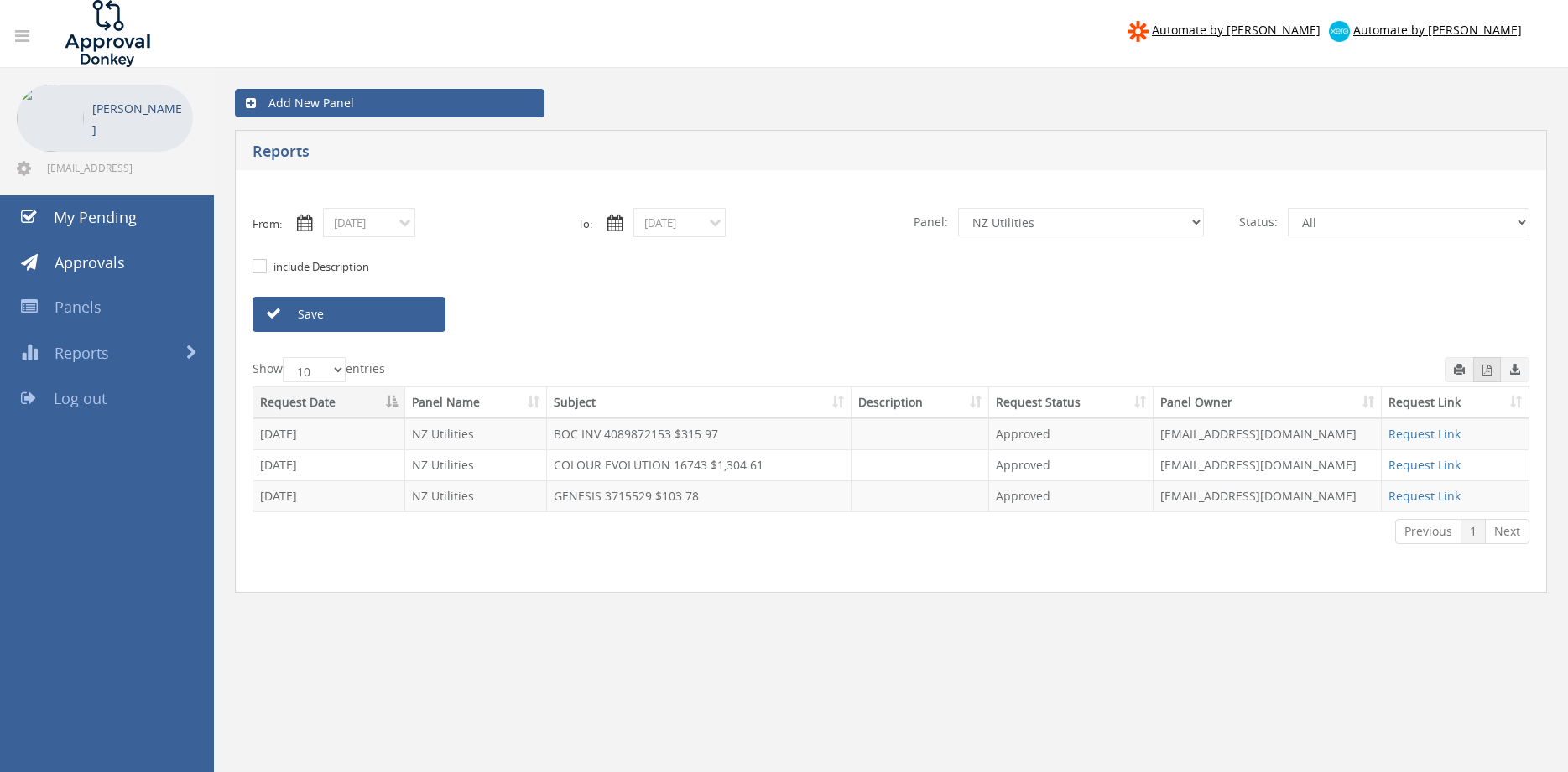
click at [1485, 369] on icon "button" at bounding box center [1486, 370] width 9 height 11
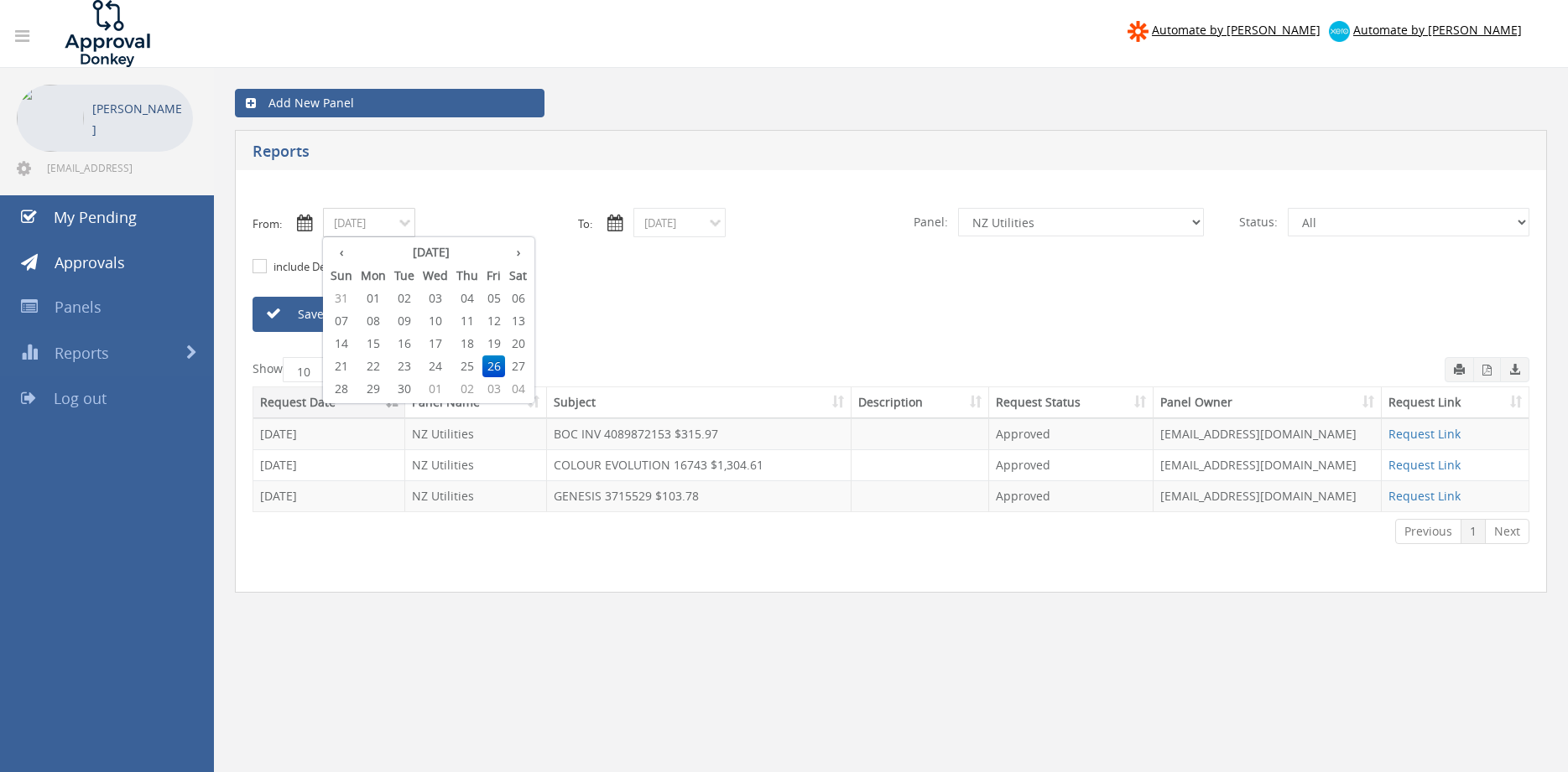
click at [390, 231] on input "09/26/2025" at bounding box center [369, 223] width 92 height 30
click at [517, 254] on th "›" at bounding box center [517, 253] width 26 height 24
drag, startPoint x: 470, startPoint y: 298, endPoint x: 560, endPoint y: 263, distance: 96.6
click at [470, 297] on span "02" at bounding box center [467, 299] width 30 height 22
type input "10/02/2025"
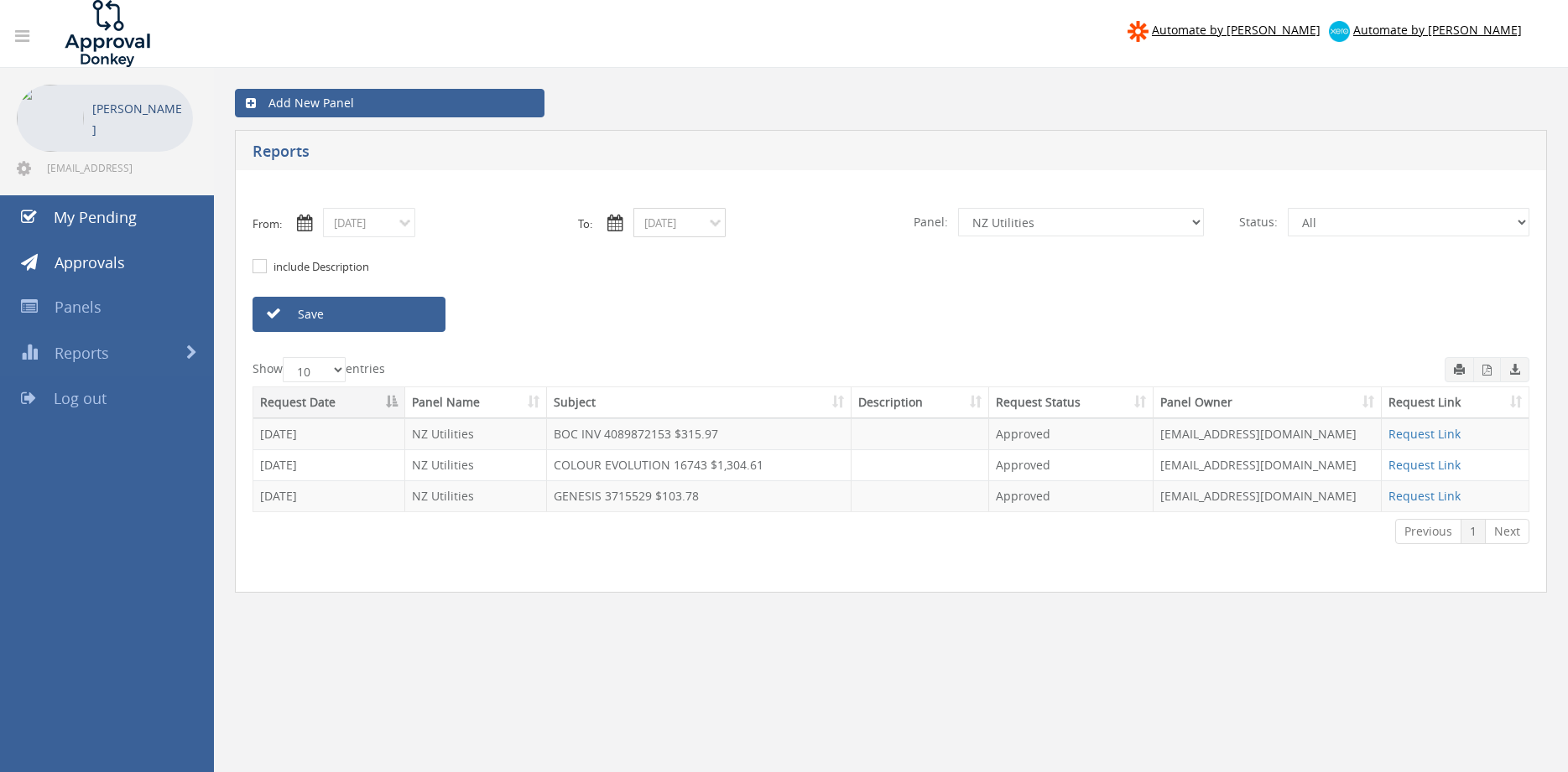
click at [681, 228] on input "09/26/2025" at bounding box center [680, 223] width 92 height 30
click at [832, 254] on th "›" at bounding box center [828, 253] width 26 height 24
click at [780, 293] on span "02" at bounding box center [777, 299] width 30 height 22
type input "10/02/2025"
click at [407, 316] on link "Save" at bounding box center [349, 315] width 193 height 35
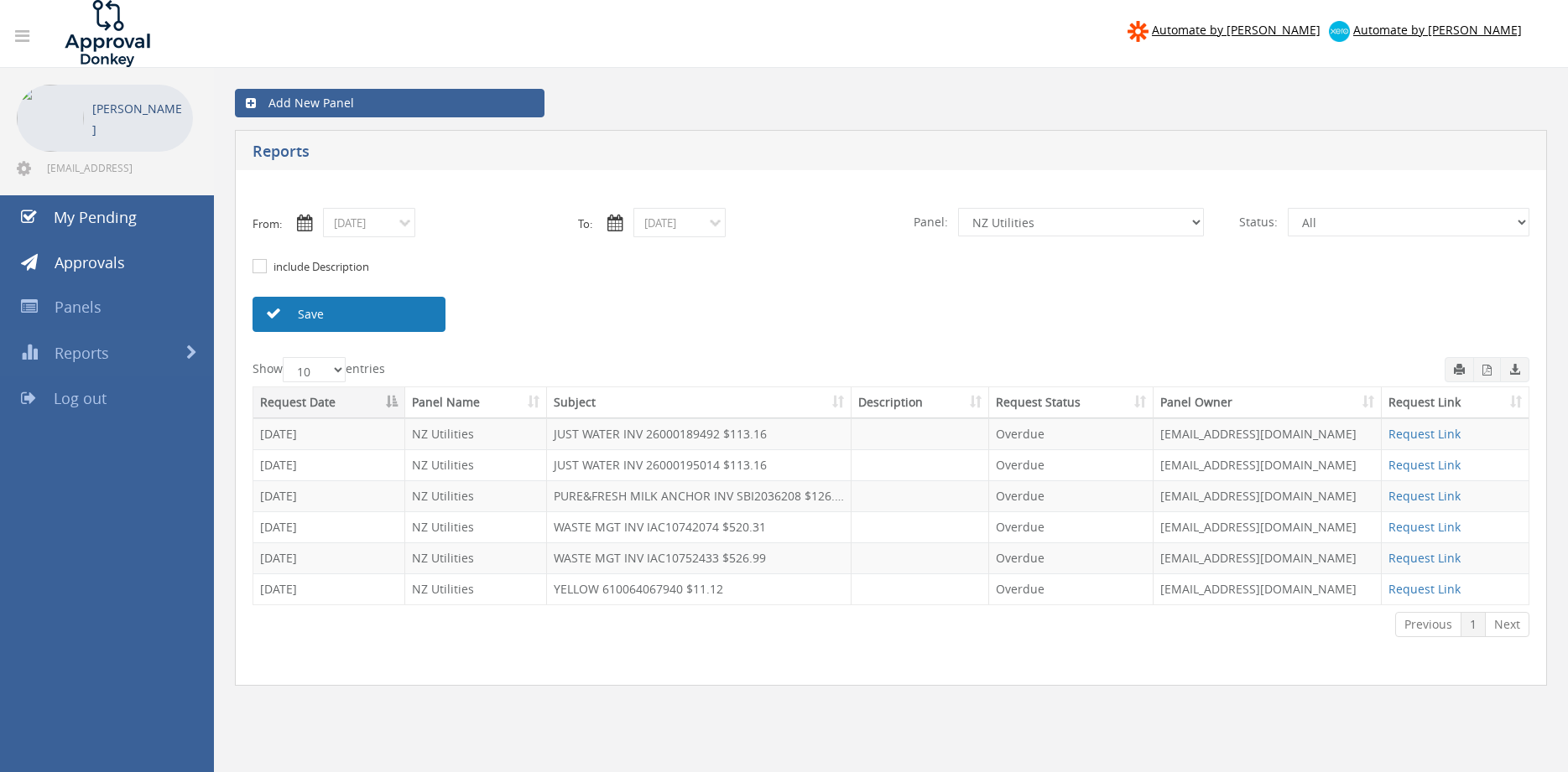
click at [410, 317] on link "Save" at bounding box center [349, 315] width 193 height 35
click at [409, 317] on link "Save" at bounding box center [349, 315] width 193 height 35
click at [395, 322] on link "Save" at bounding box center [349, 315] width 193 height 35
click at [420, 316] on link "Save" at bounding box center [349, 315] width 193 height 35
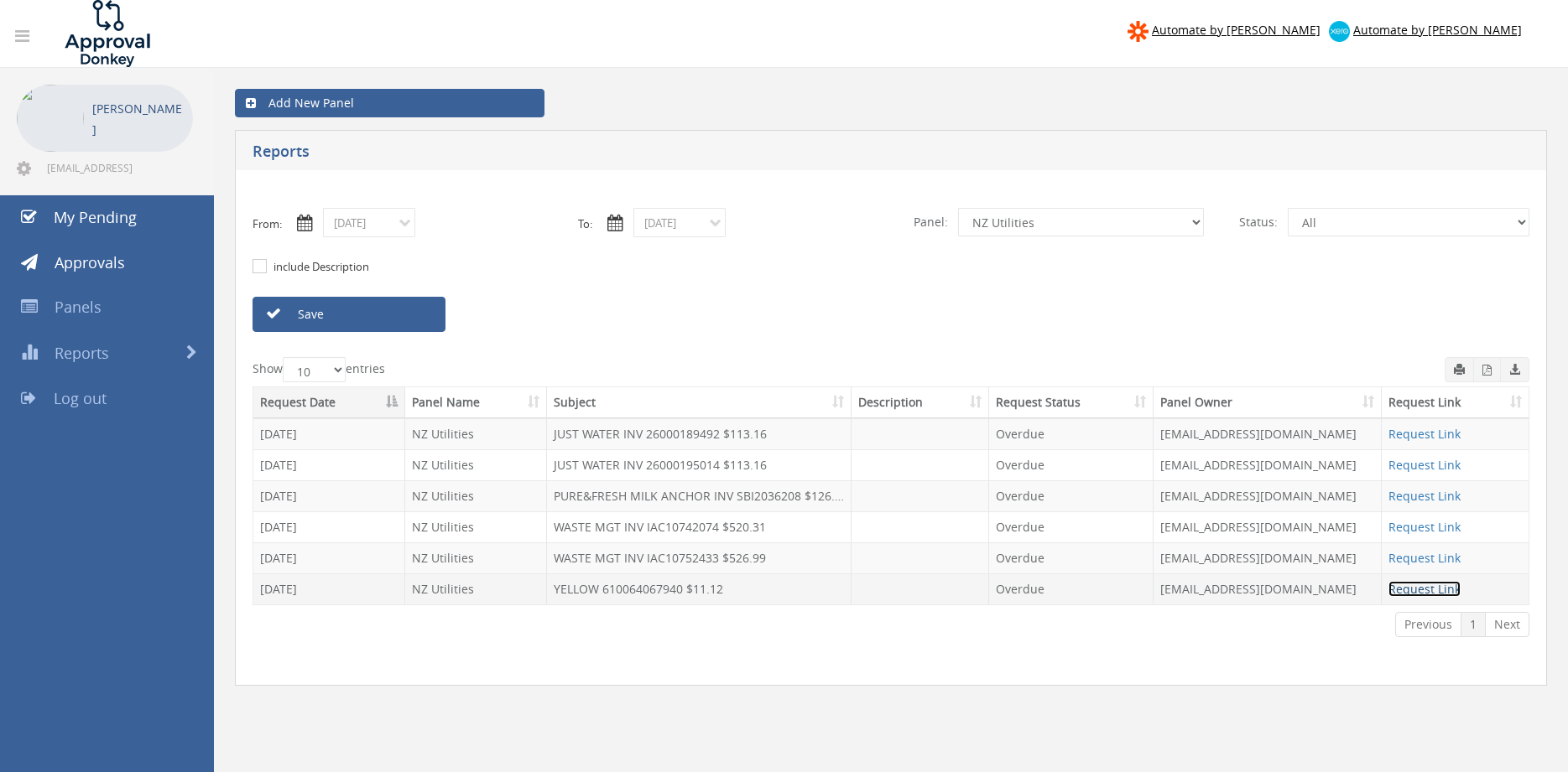
click at [1420, 596] on link "Request Link" at bounding box center [1423, 589] width 72 height 16
click at [385, 228] on input "10/02/2025" at bounding box center [369, 223] width 92 height 30
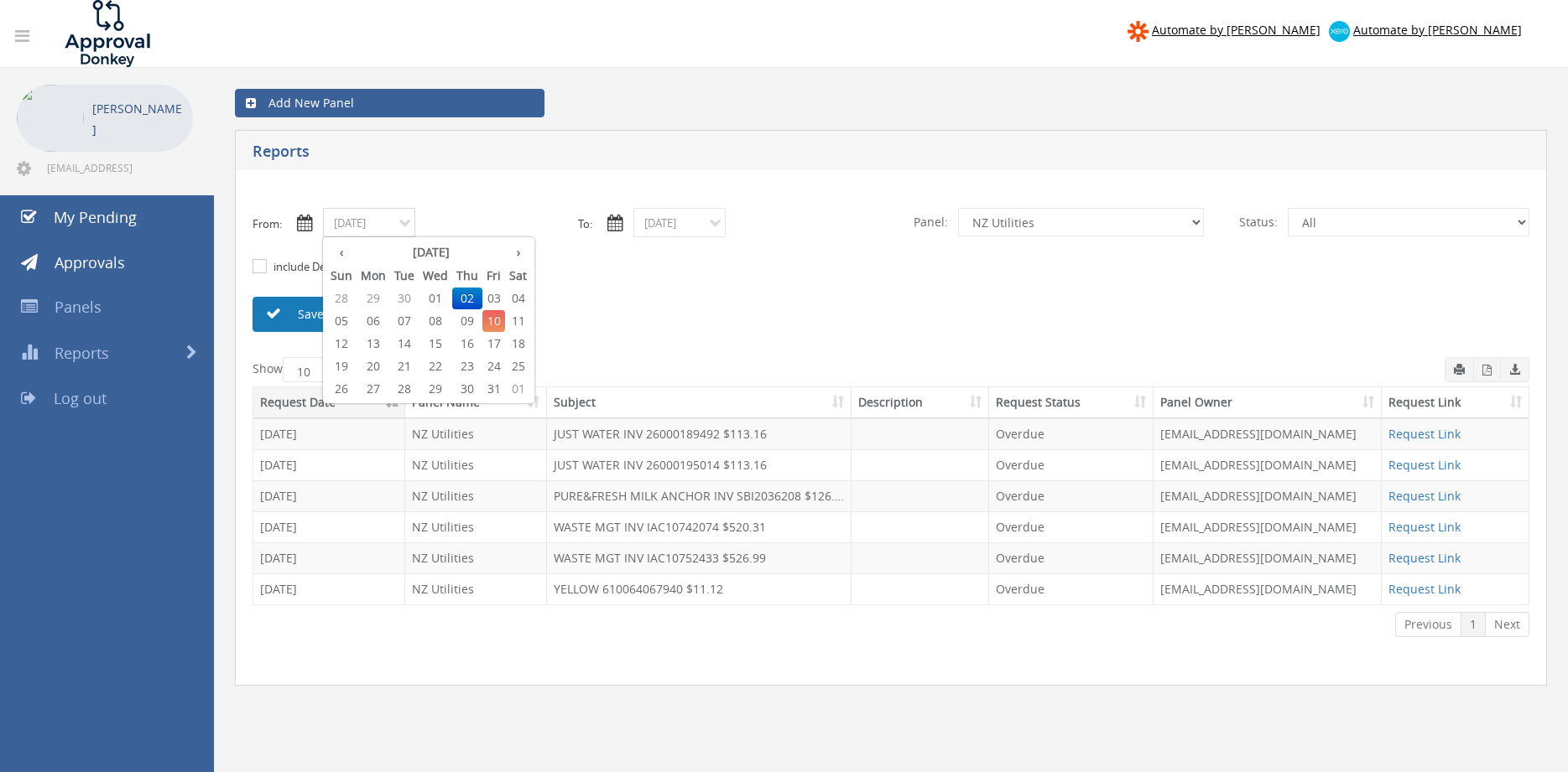
click at [437, 299] on span "01" at bounding box center [436, 299] width 33 height 22
type input "10/01/2025"
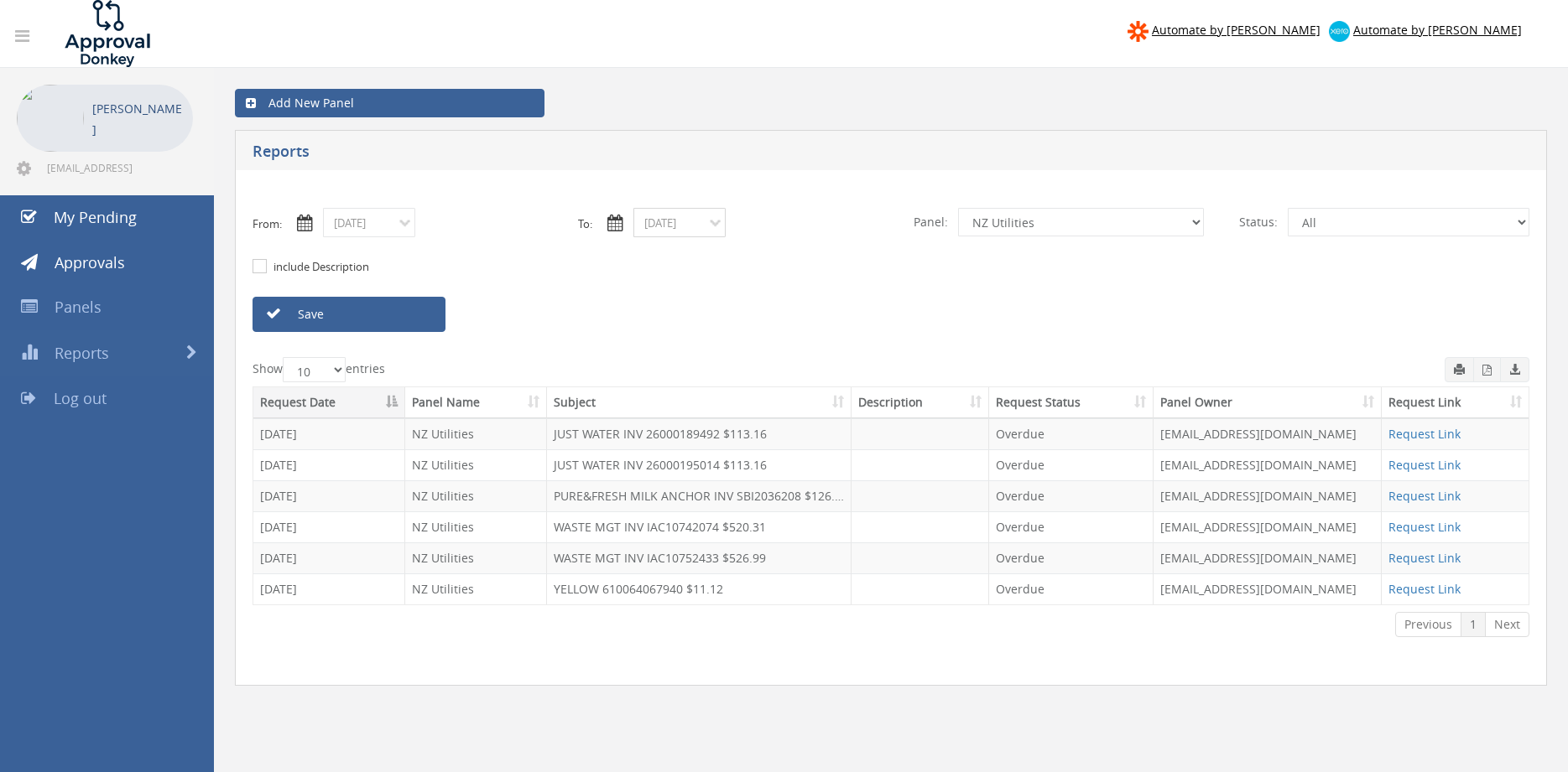
click at [696, 218] on input "10/02/2025" at bounding box center [680, 223] width 92 height 30
click at [750, 295] on span "01" at bounding box center [746, 299] width 33 height 22
type input "10/01/2025"
click at [425, 317] on link "Save" at bounding box center [349, 315] width 193 height 35
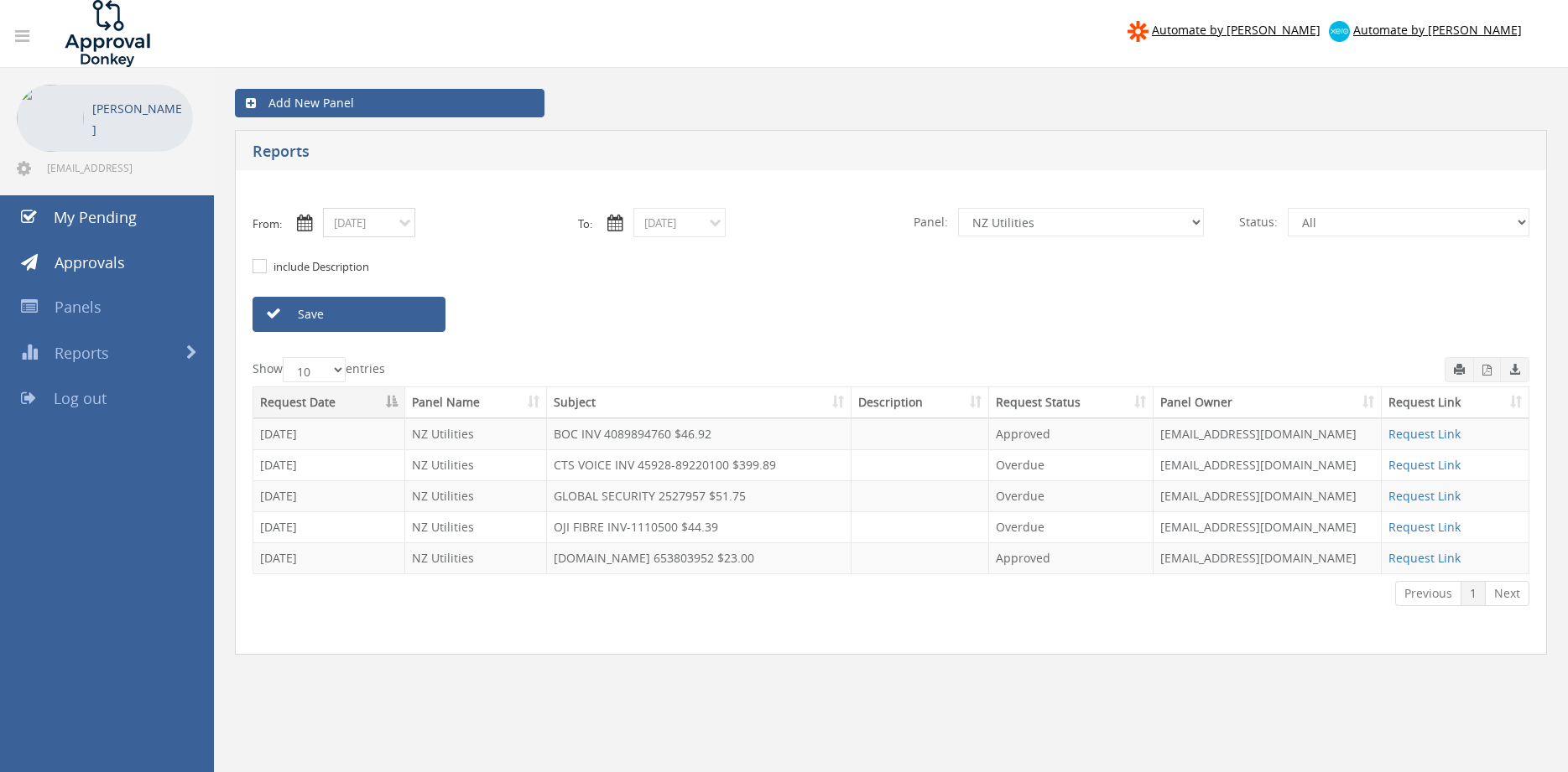
click at [387, 237] on input "10/01/2025" at bounding box center [369, 223] width 92 height 30
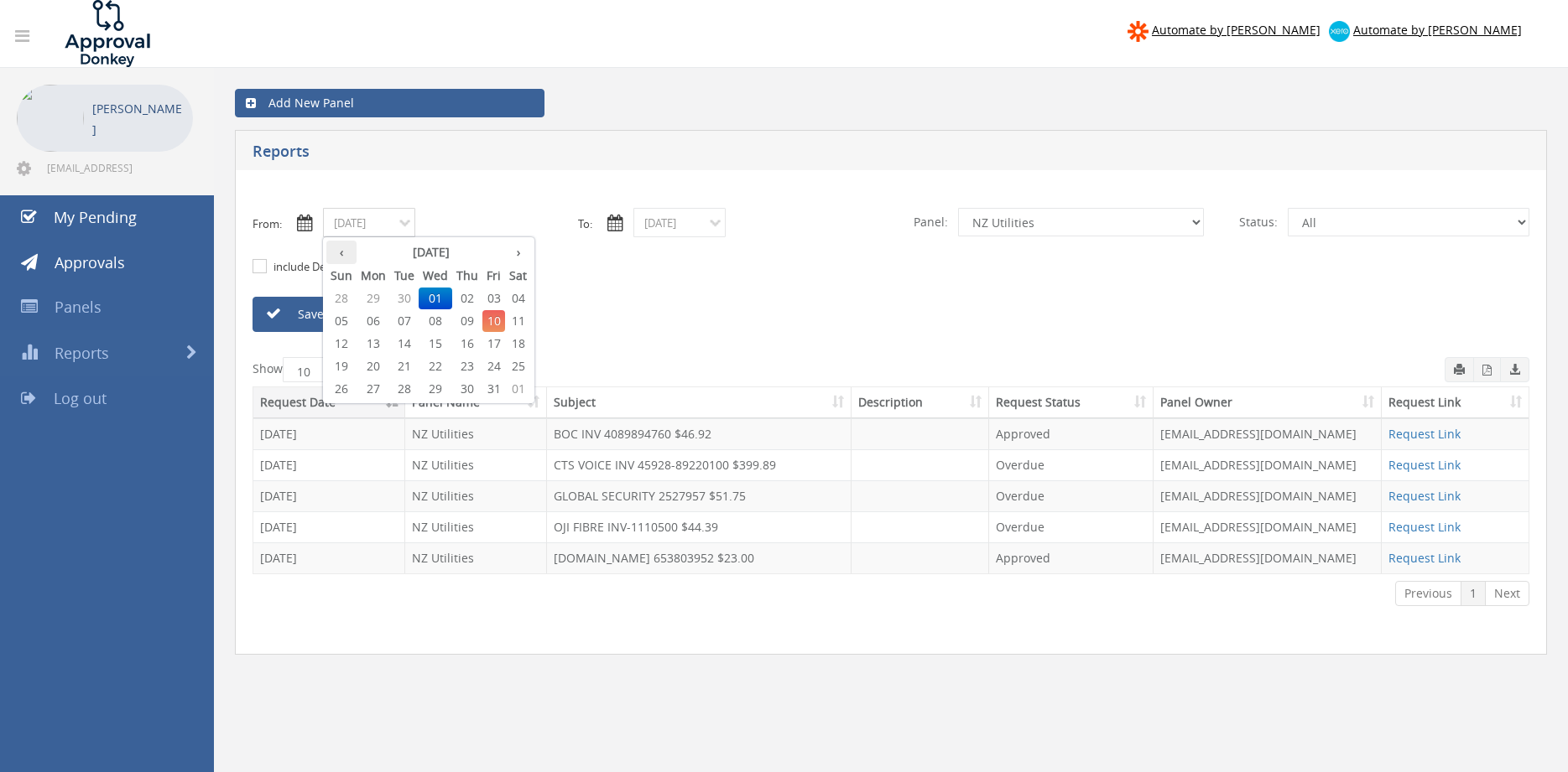
click at [350, 259] on th "‹" at bounding box center [341, 253] width 30 height 24
drag, startPoint x: 494, startPoint y: 366, endPoint x: 539, endPoint y: 339, distance: 52.5
click at [497, 366] on span "26" at bounding box center [493, 367] width 23 height 22
type input "09/26/2025"
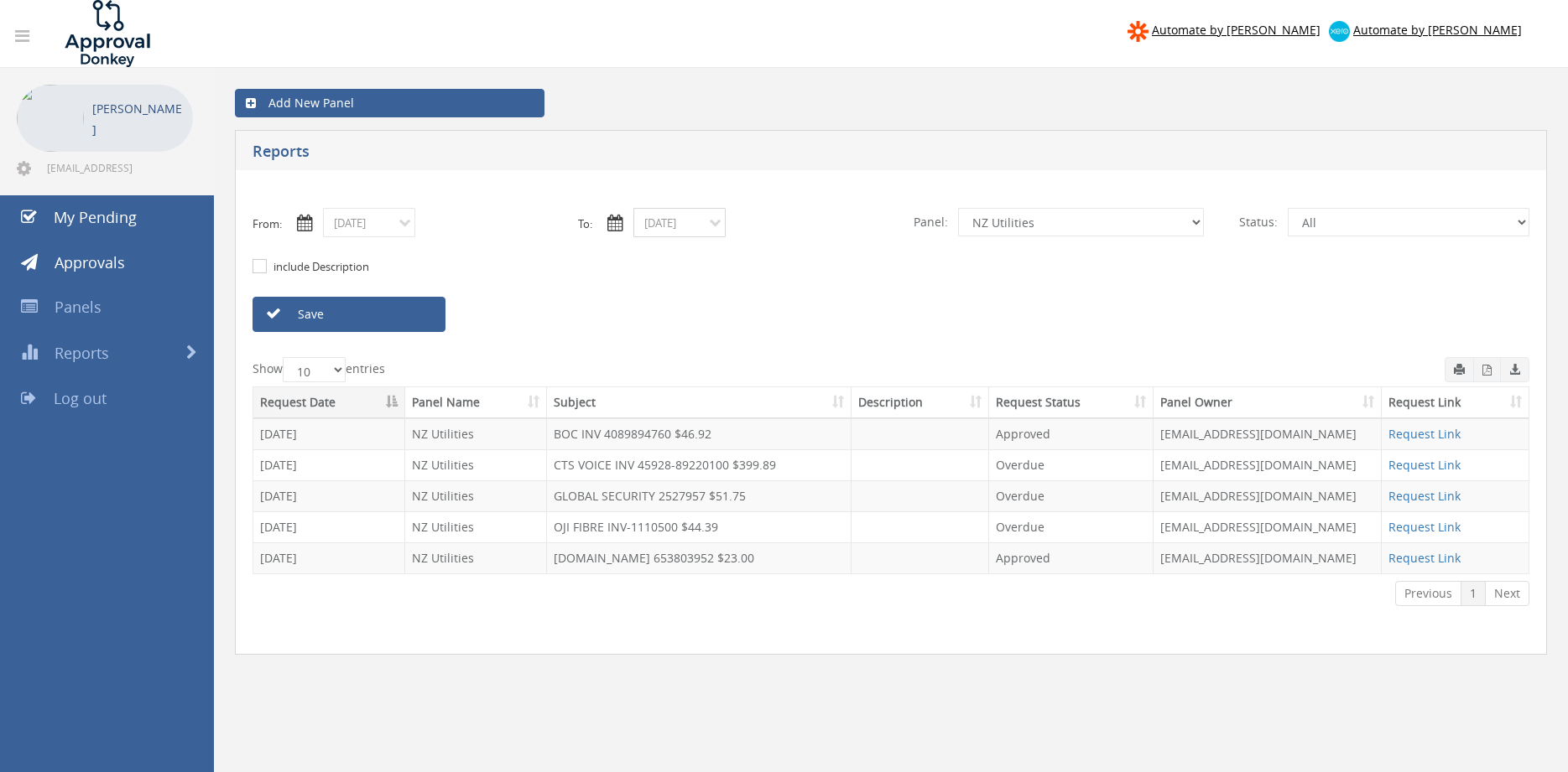
click at [683, 222] on input "10/01/2025" at bounding box center [680, 223] width 92 height 30
click at [653, 258] on th "‹" at bounding box center [651, 253] width 30 height 24
click at [807, 367] on span "26" at bounding box center [804, 367] width 23 height 22
type input "09/26/2025"
click at [424, 320] on link "Save" at bounding box center [349, 315] width 193 height 35
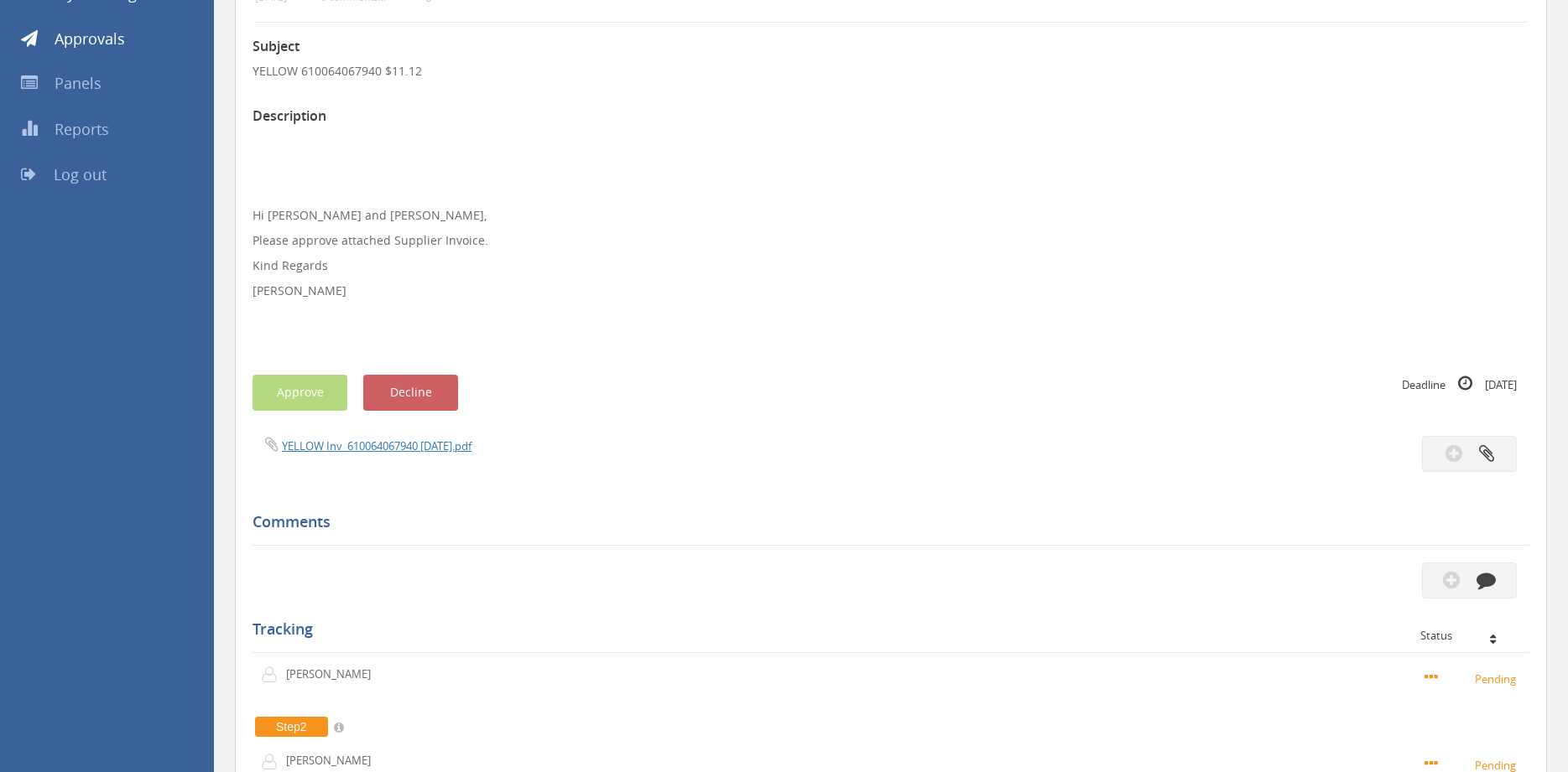
scroll to position [86, 0]
